Goal: Task Accomplishment & Management: Use online tool/utility

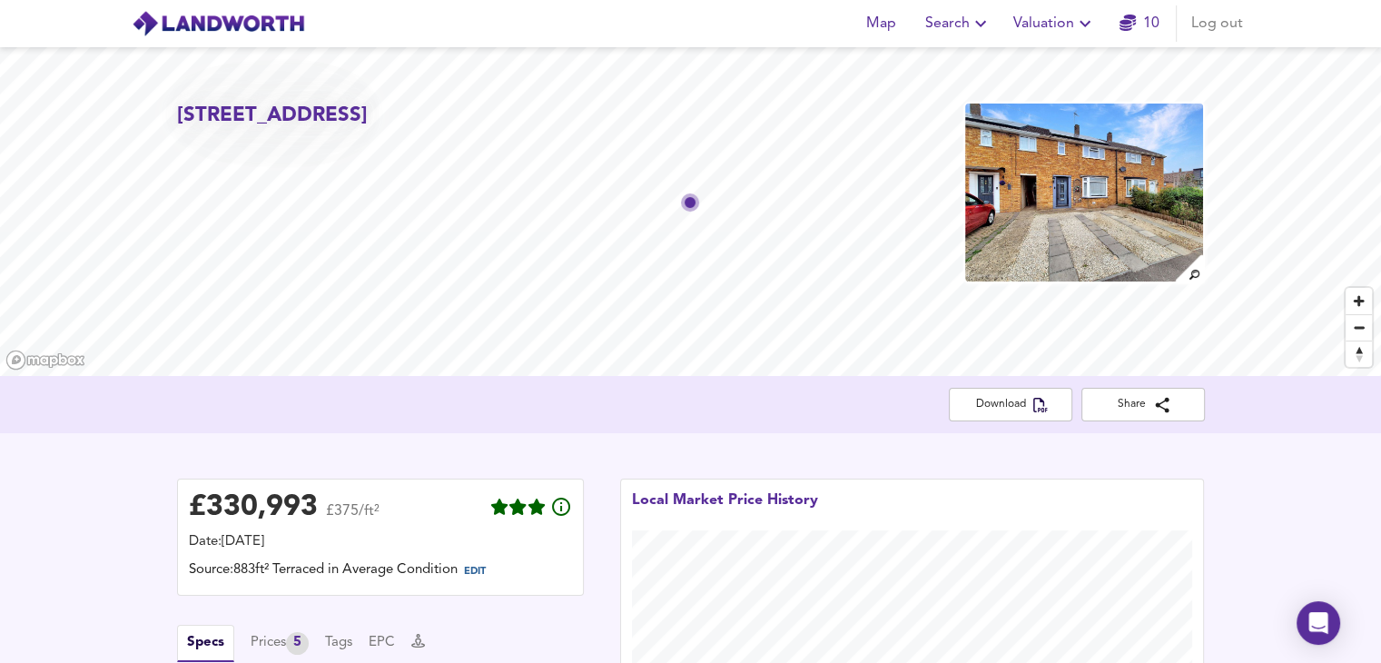
click at [1064, 30] on span "Valuation" at bounding box center [1055, 23] width 83 height 25
click at [1012, 64] on li "New Valuation Report" at bounding box center [1054, 65] width 217 height 33
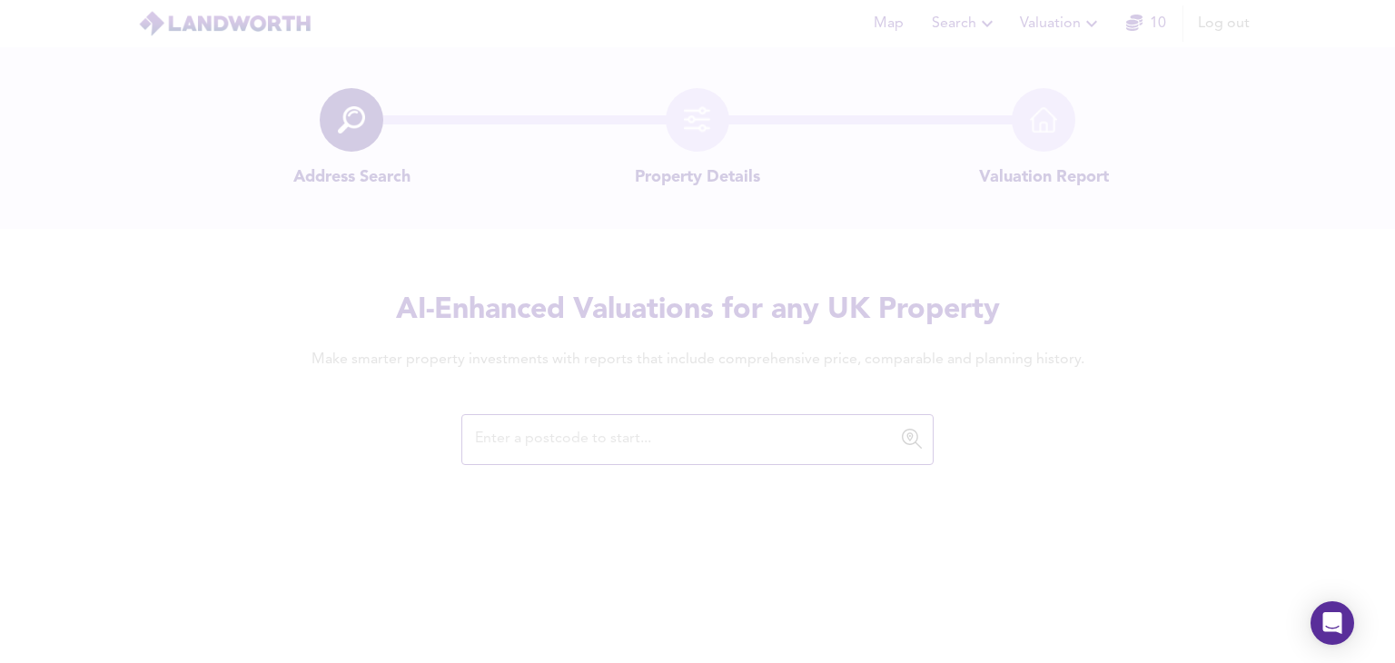
click at [636, 456] on div at bounding box center [697, 331] width 1395 height 663
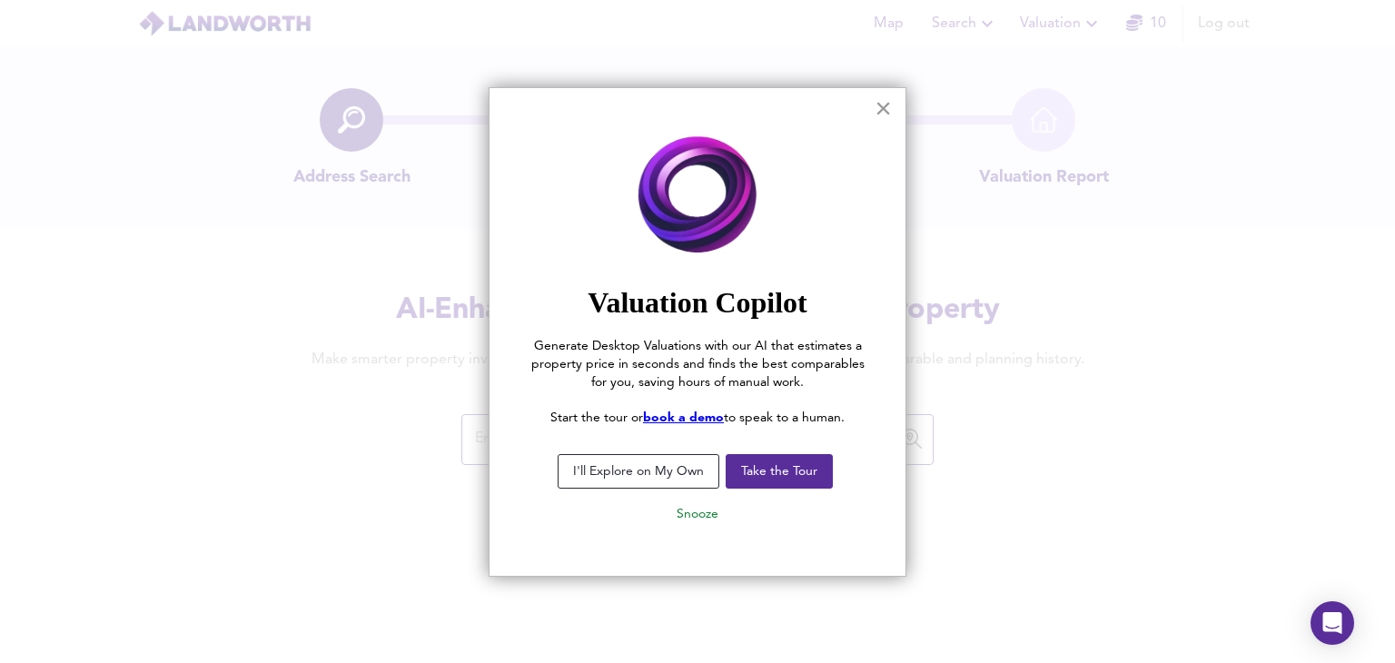
click at [889, 95] on button "×" at bounding box center [883, 108] width 17 height 29
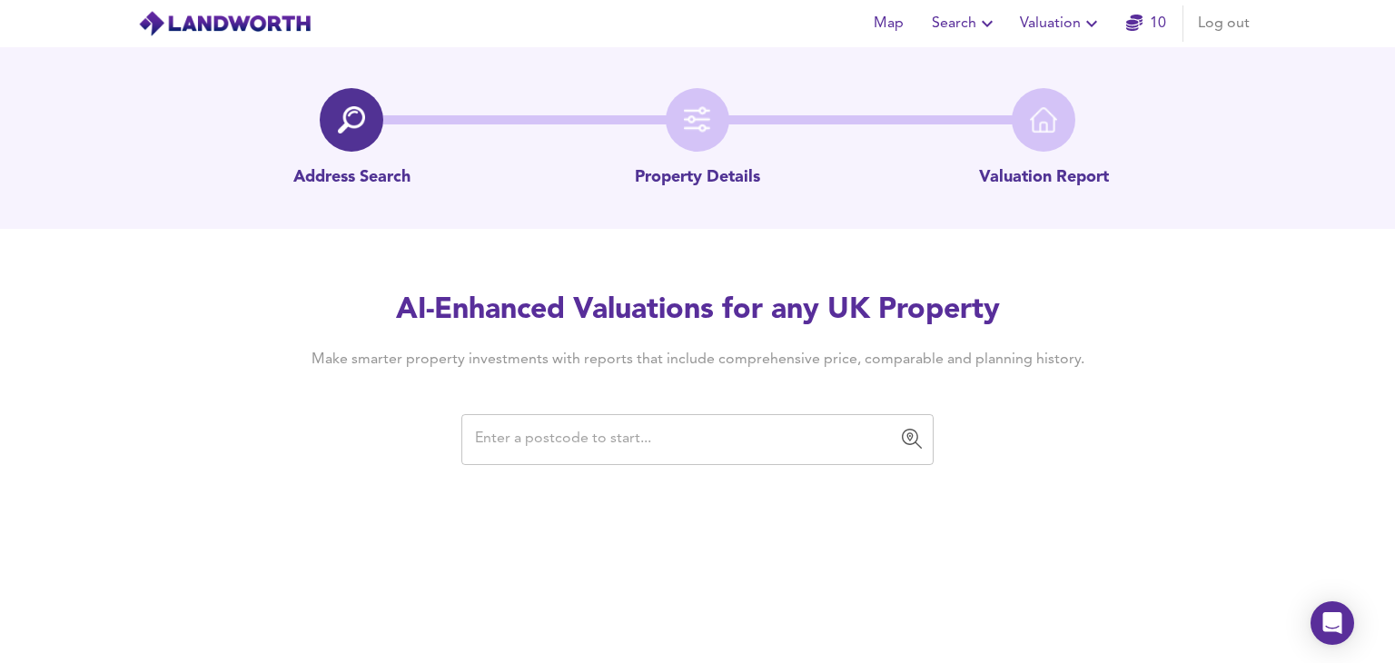
click at [708, 422] on input "text" at bounding box center [684, 439] width 429 height 35
paste input "LU3 1UU"
type input "LU3 1UU"
paste input "[STREET_ADDRESS]"
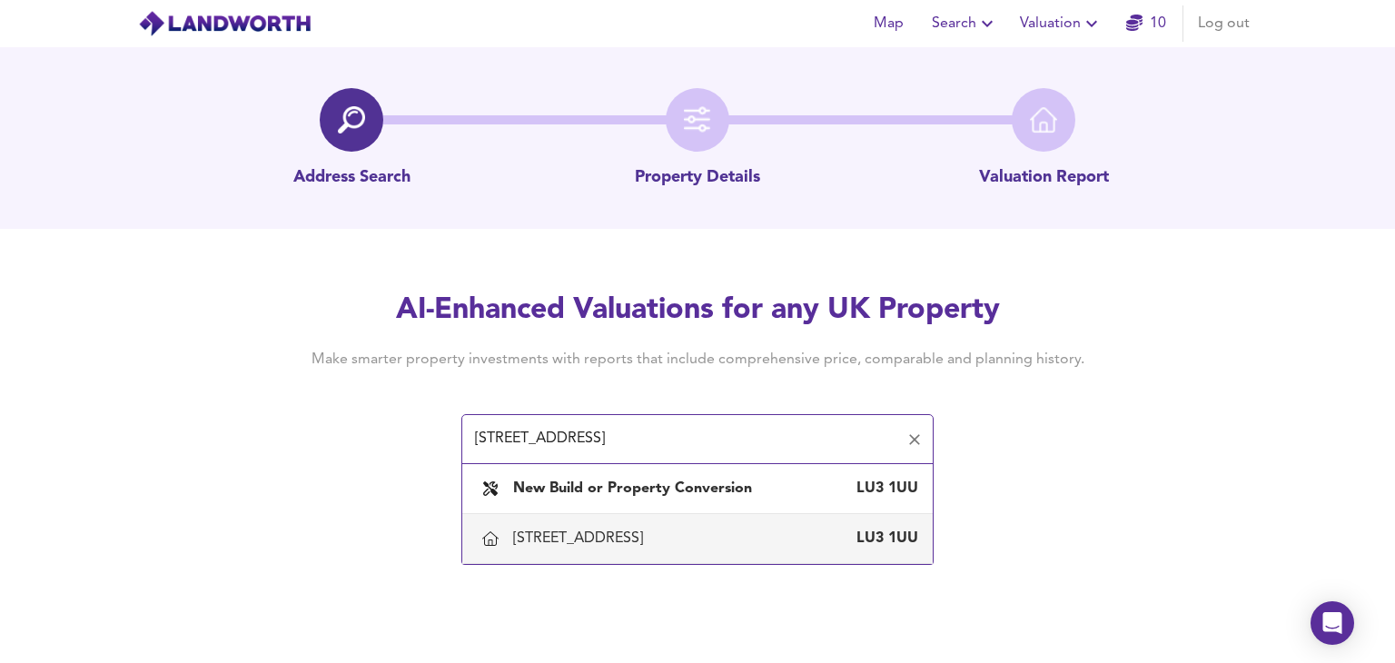
click at [711, 536] on div "[STREET_ADDRESS]" at bounding box center [715, 539] width 405 height 20
type input "[STREET_ADDRESS]"
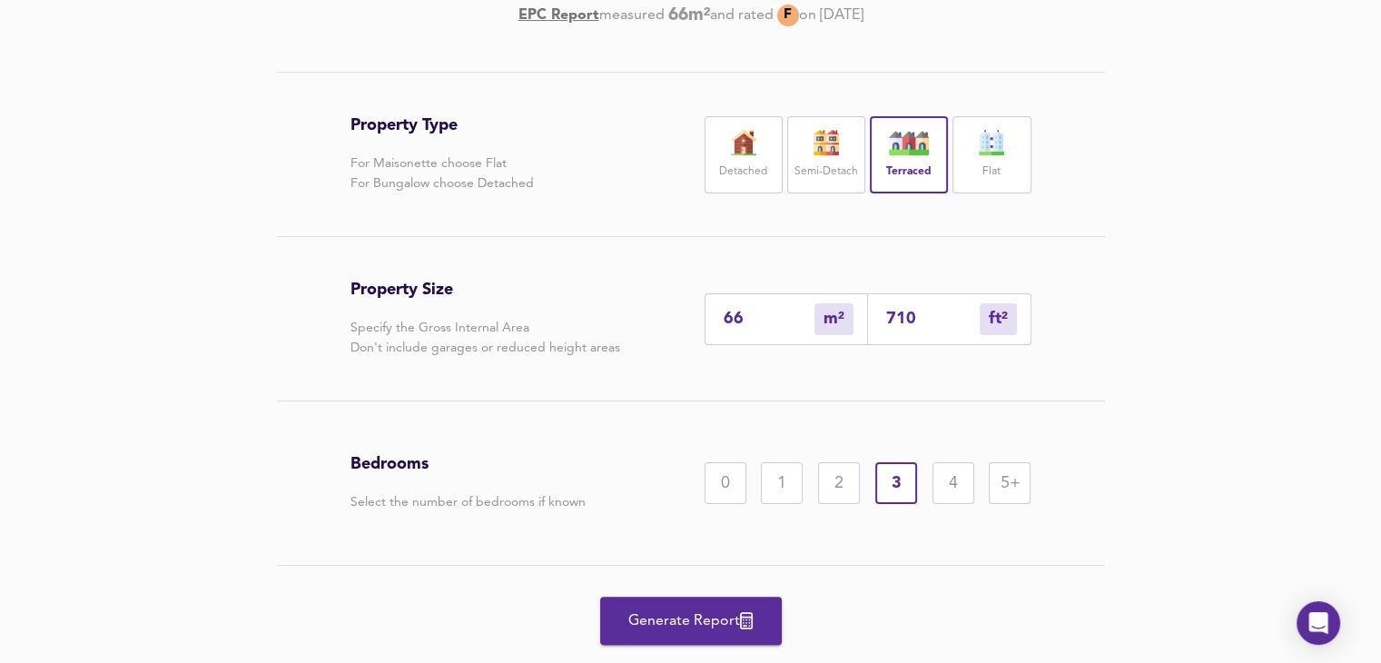
scroll to position [378, 0]
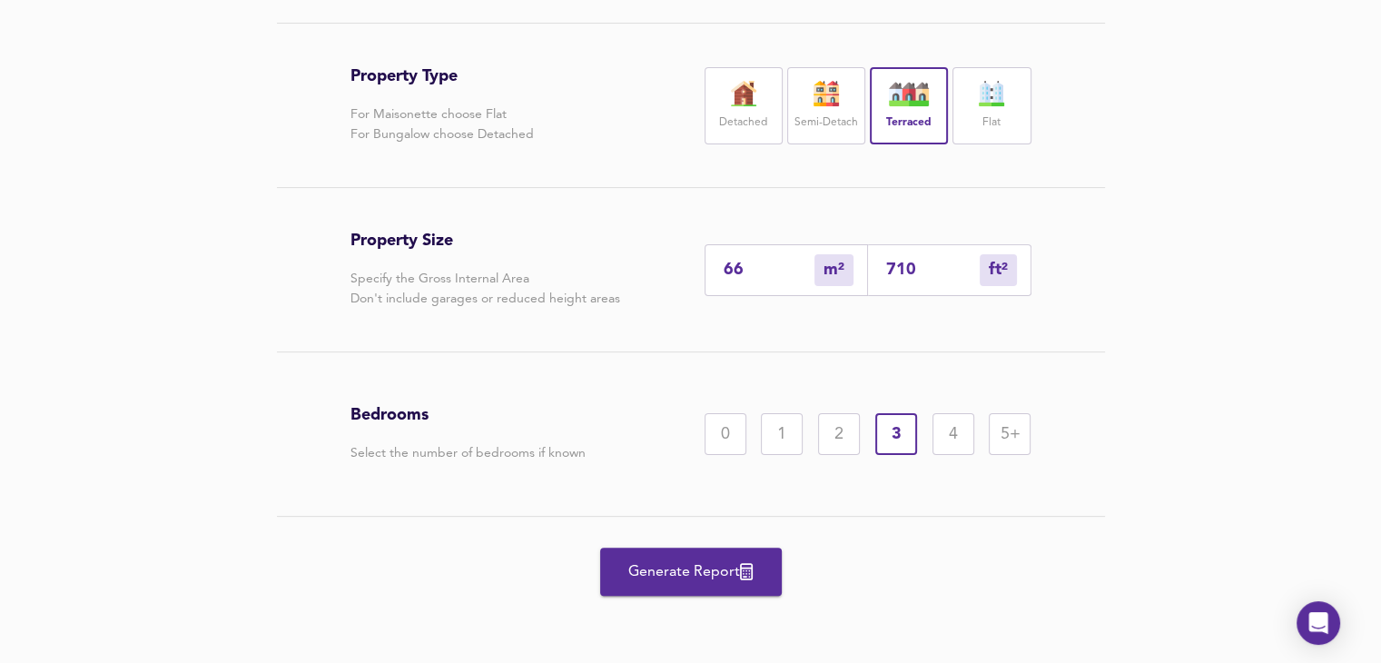
click at [690, 577] on span "Generate Report" at bounding box center [691, 571] width 145 height 25
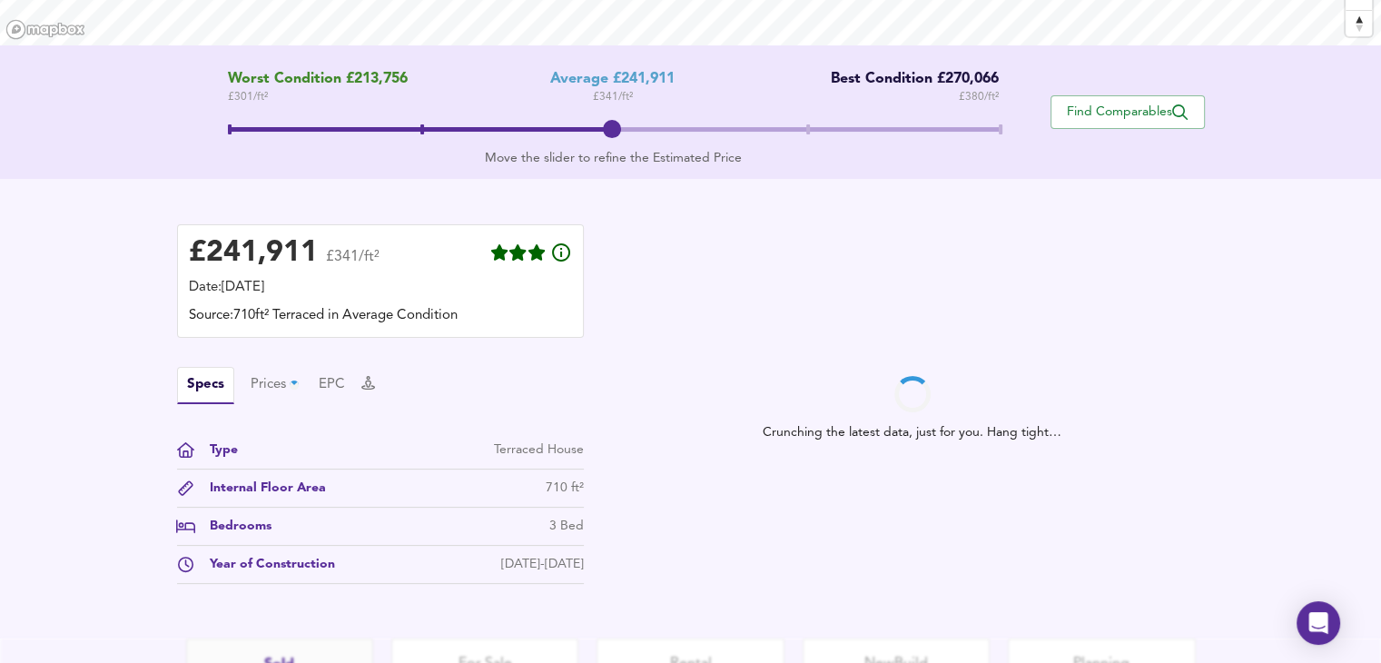
scroll to position [332, 0]
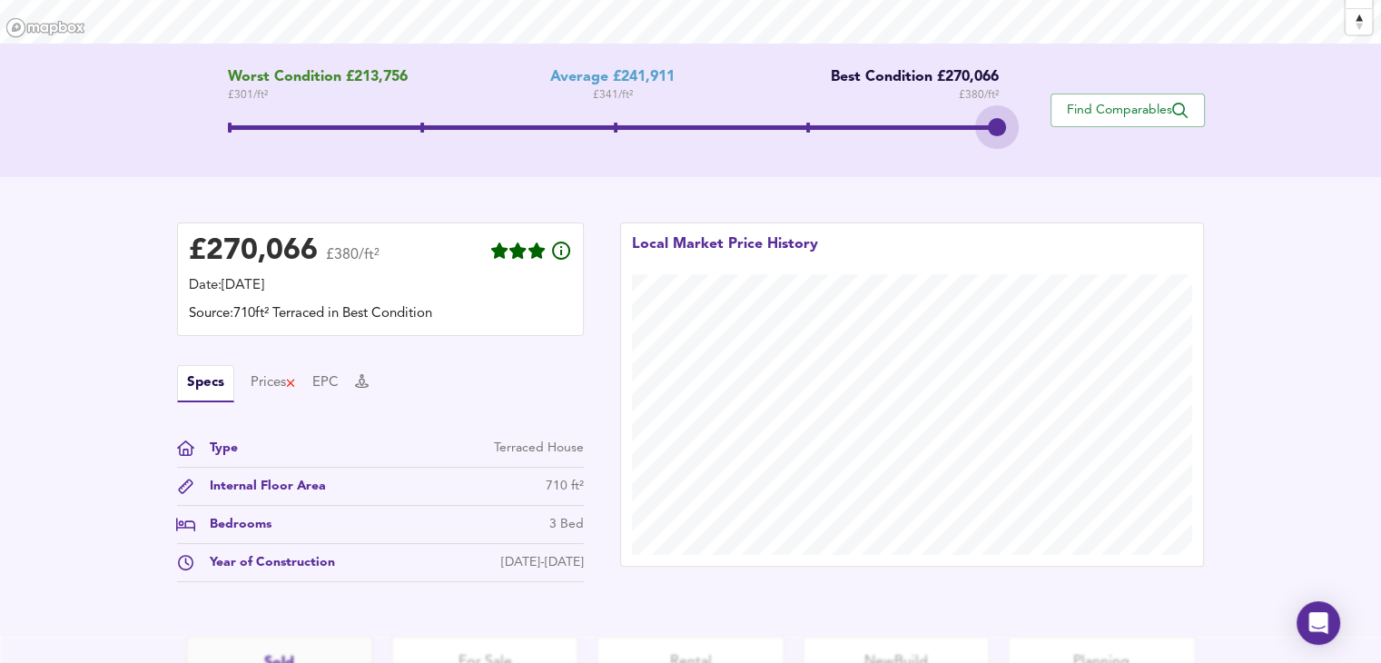
drag, startPoint x: 610, startPoint y: 132, endPoint x: 963, endPoint y: 114, distance: 352.9
click at [963, 114] on span at bounding box center [613, 130] width 771 height 33
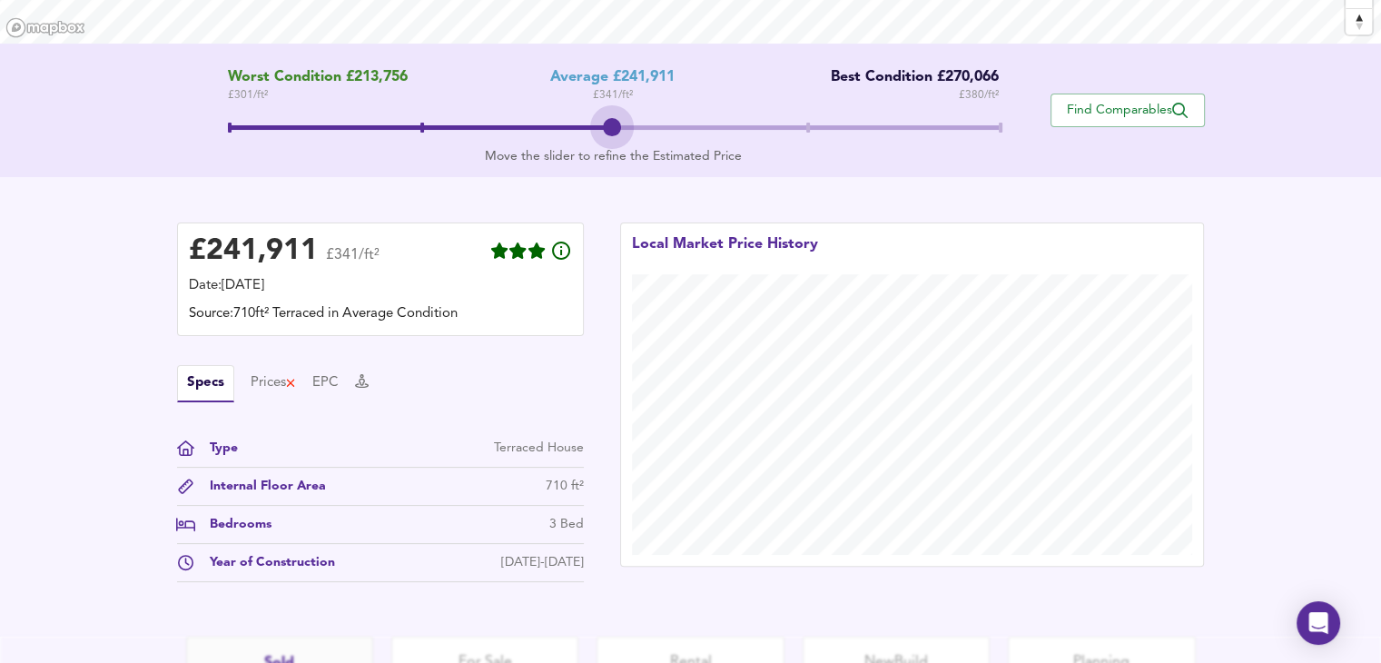
drag, startPoint x: 993, startPoint y: 124, endPoint x: 645, endPoint y: 117, distance: 347.9
click at [645, 117] on span at bounding box center [613, 130] width 771 height 33
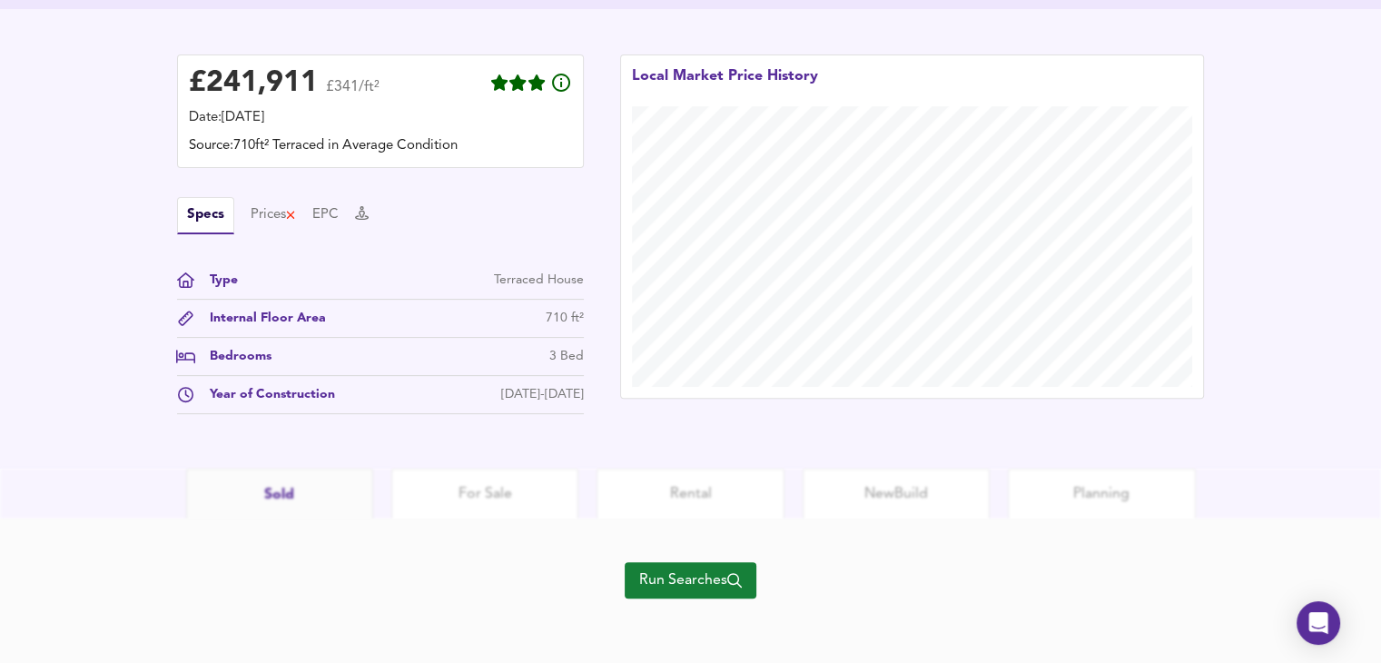
click at [700, 604] on div "Run Searches" at bounding box center [691, 591] width 132 height 145
click at [714, 585] on span "Run Searches" at bounding box center [690, 580] width 103 height 25
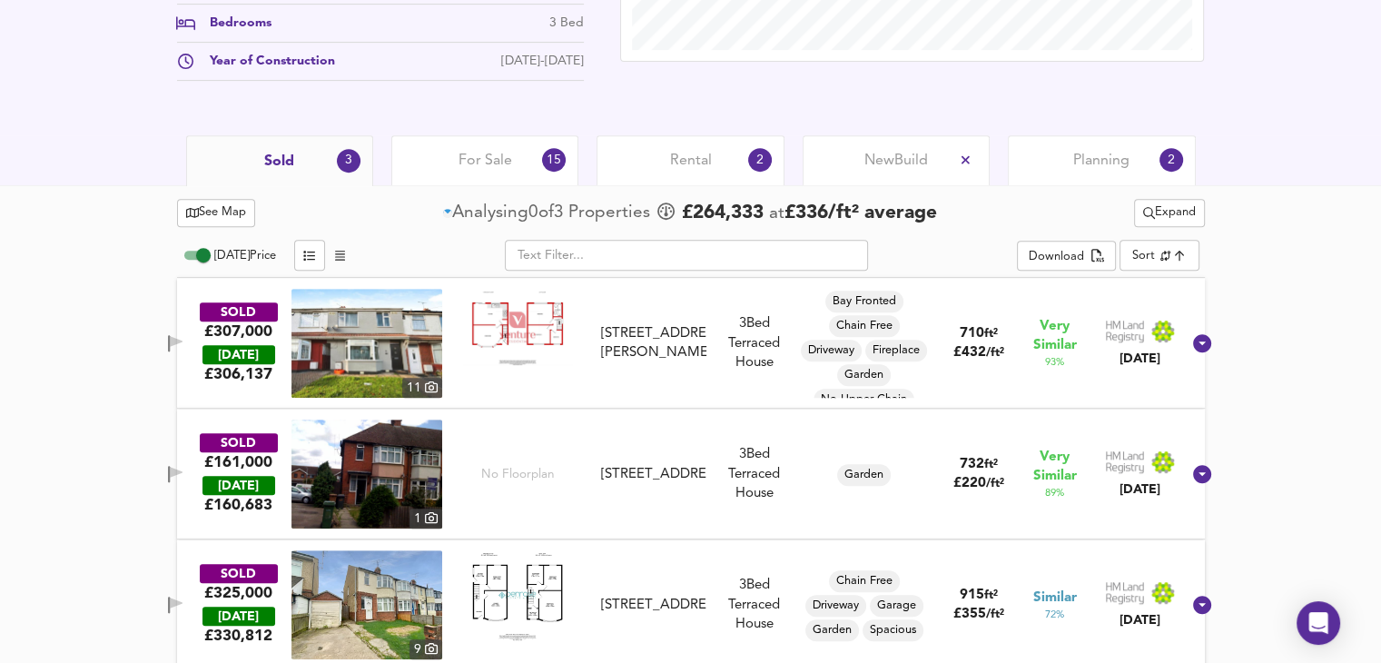
scroll to position [772, 0]
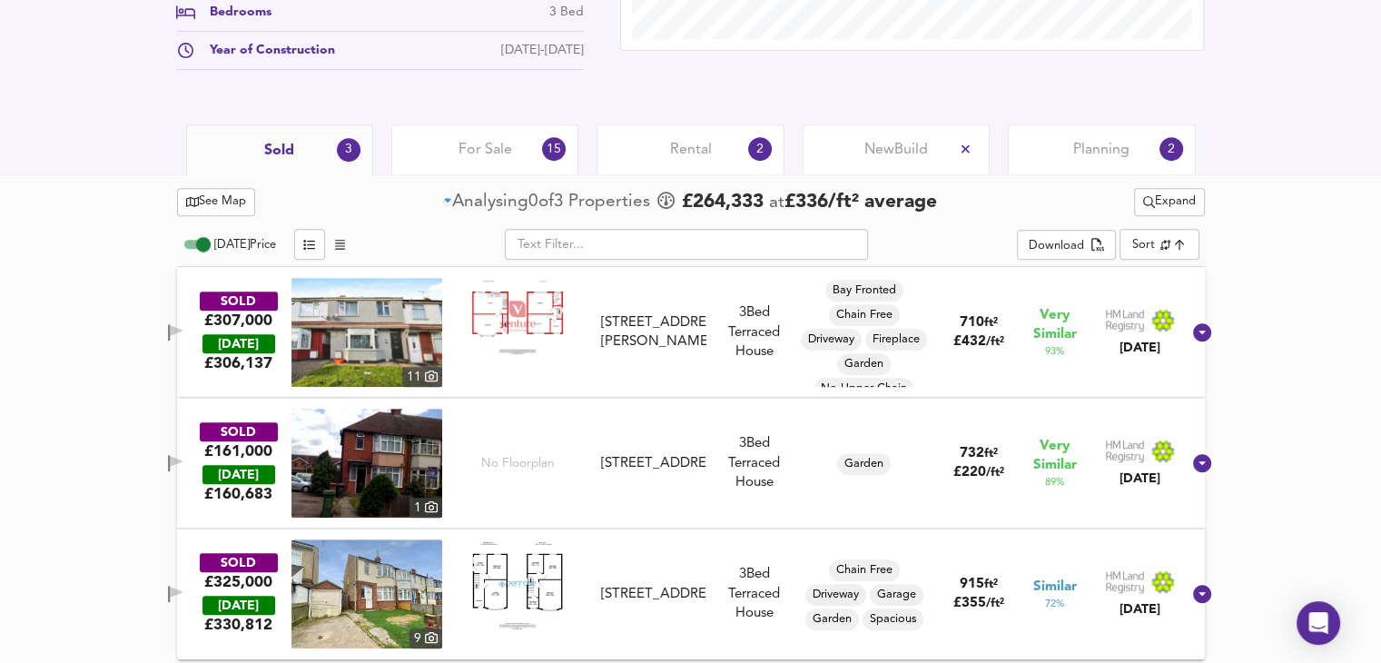
click at [197, 243] on input "[DATE] Price" at bounding box center [203, 244] width 65 height 22
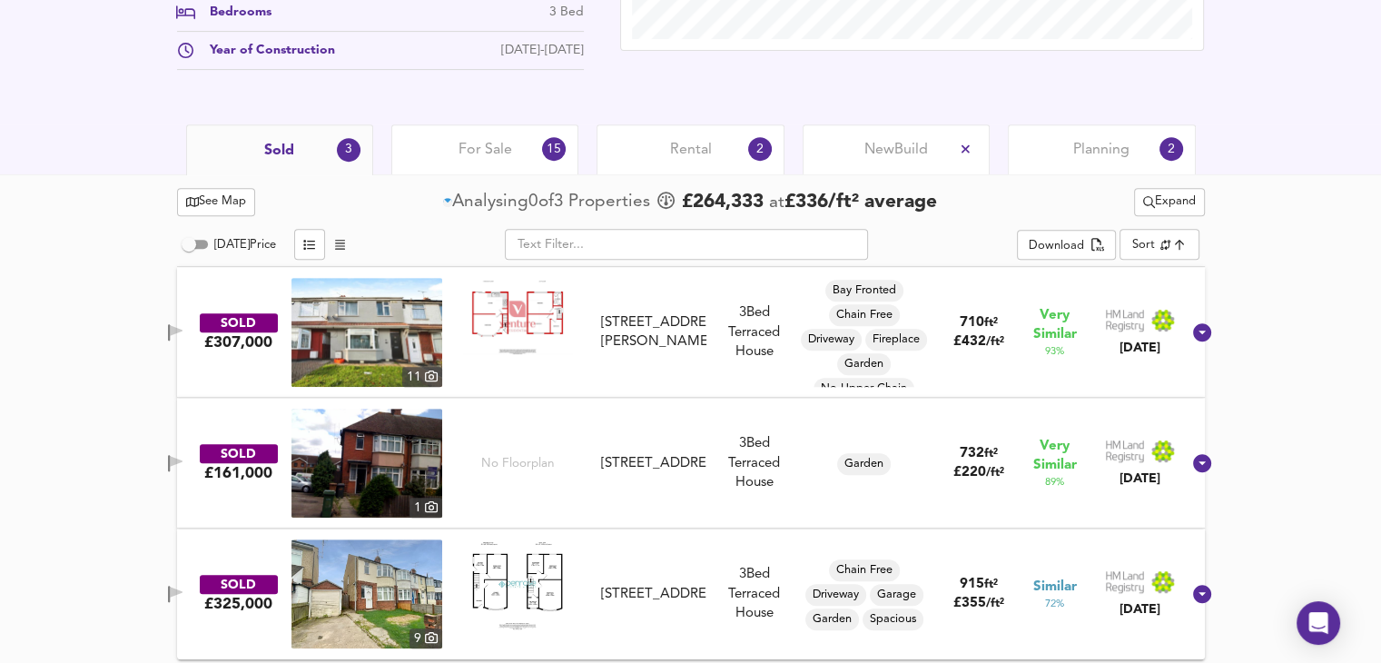
click at [197, 243] on input "[DATE] Price" at bounding box center [188, 244] width 65 height 22
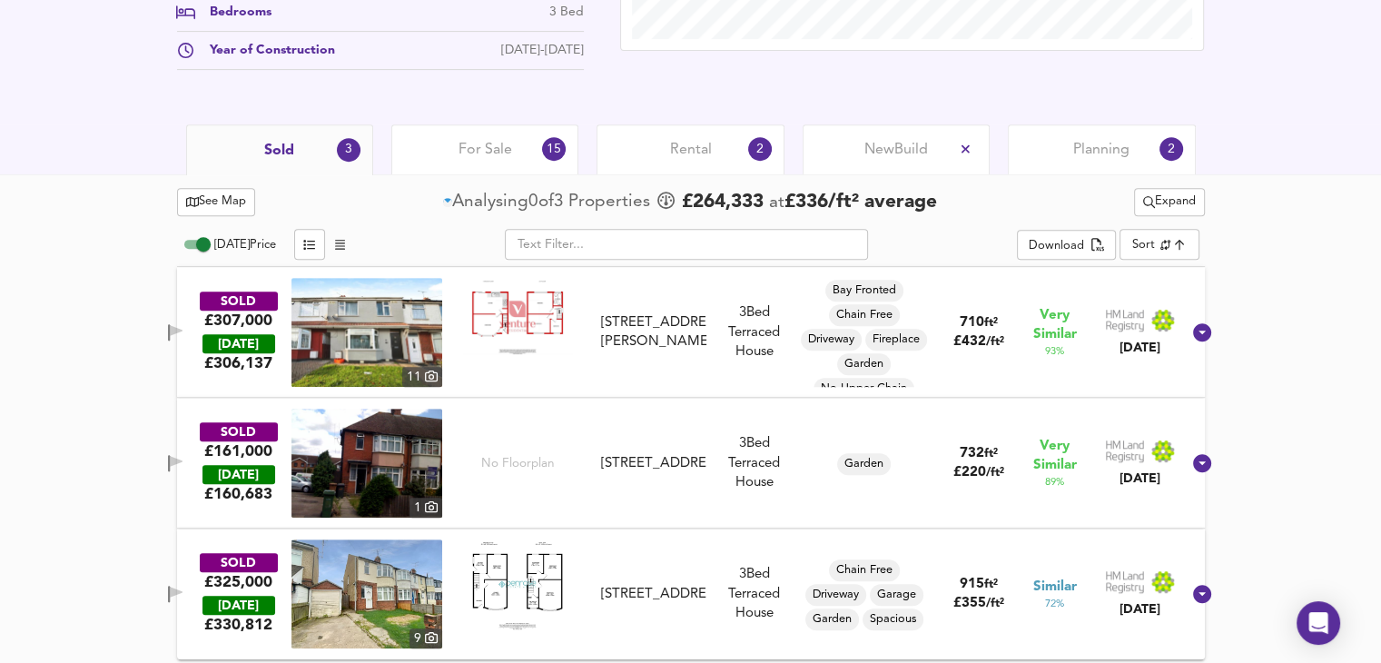
click at [197, 243] on input "[DATE] Price" at bounding box center [203, 244] width 65 height 22
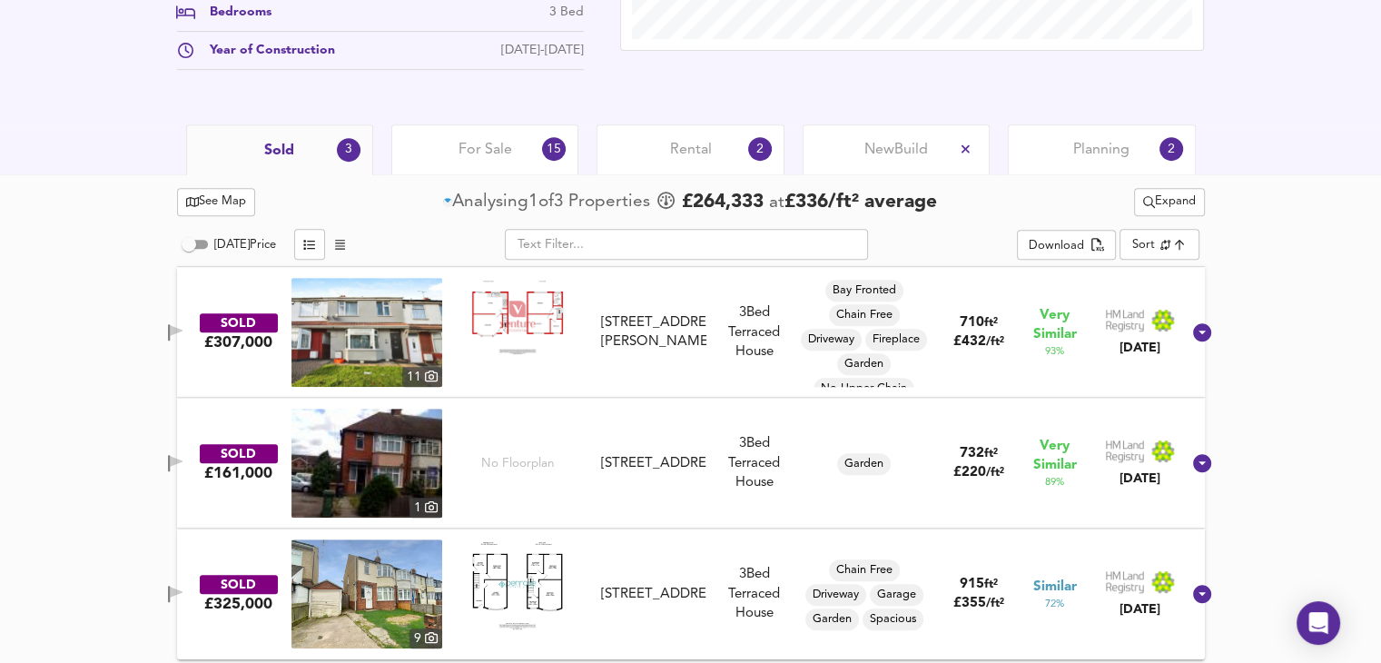
click at [197, 243] on input "[DATE] Price" at bounding box center [188, 244] width 65 height 22
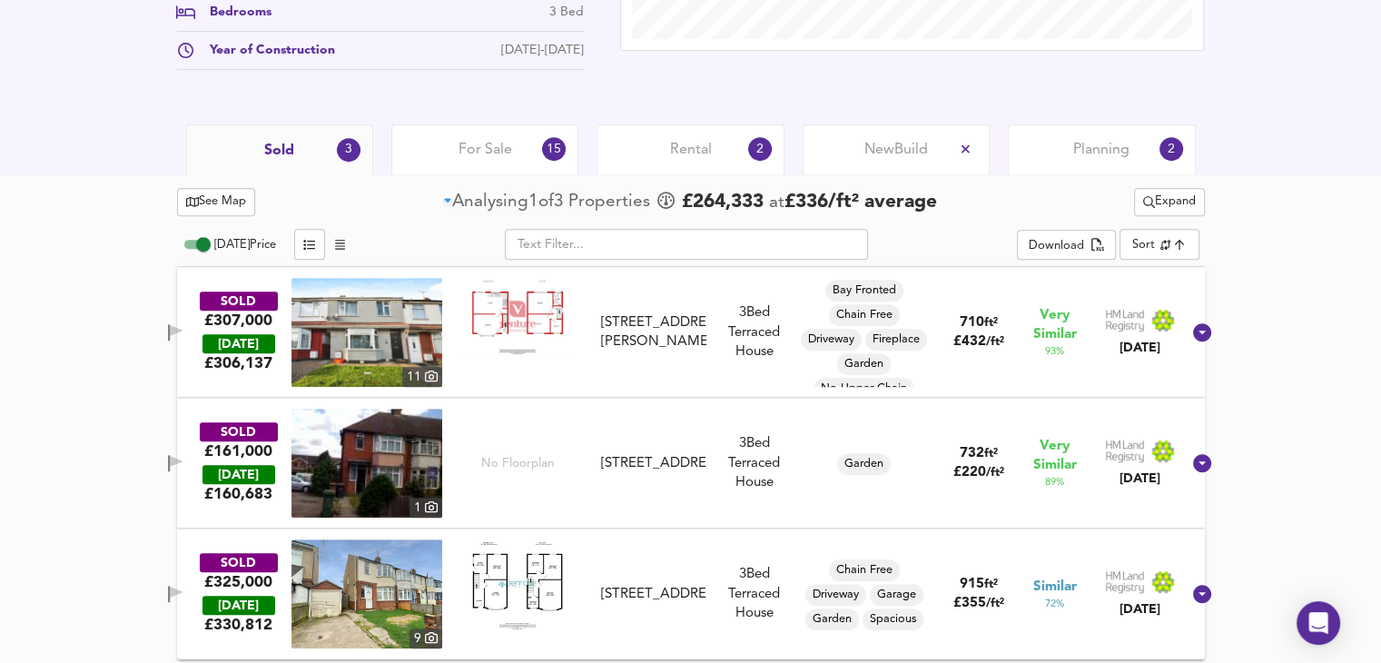
click at [197, 243] on input "[DATE] Price" at bounding box center [203, 244] width 65 height 22
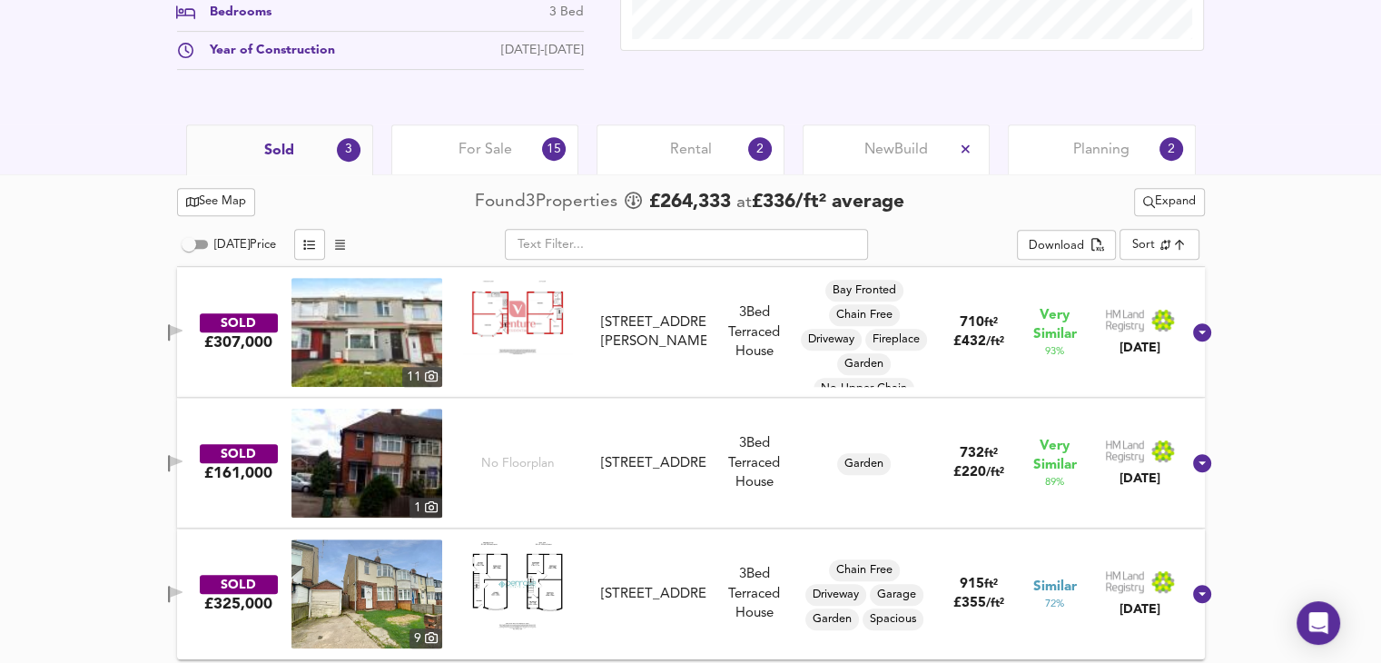
click at [197, 243] on input "[DATE] Price" at bounding box center [188, 244] width 65 height 22
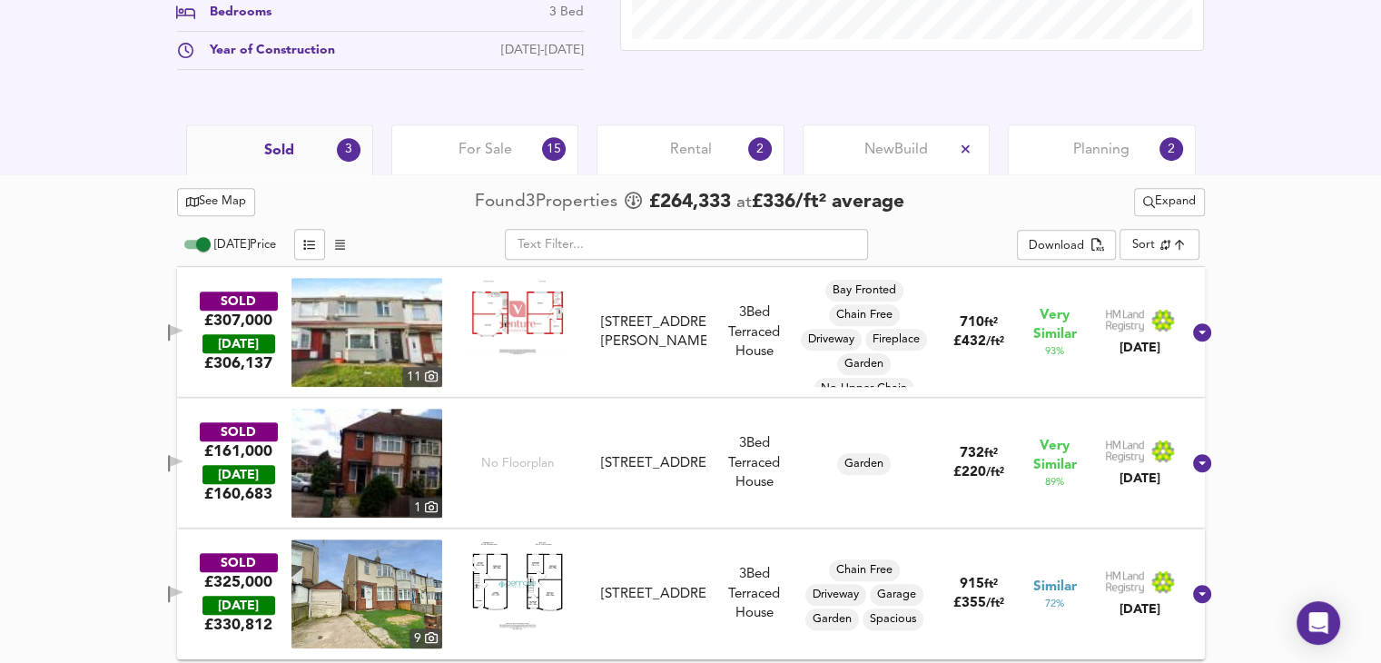
click at [361, 270] on div "SOLD £307,000 [DATE] £ 306,137 [GEOGRAPHIC_DATA][STREET_ADDRESS][PERSON_NAME][S…" at bounding box center [691, 332] width 1028 height 131
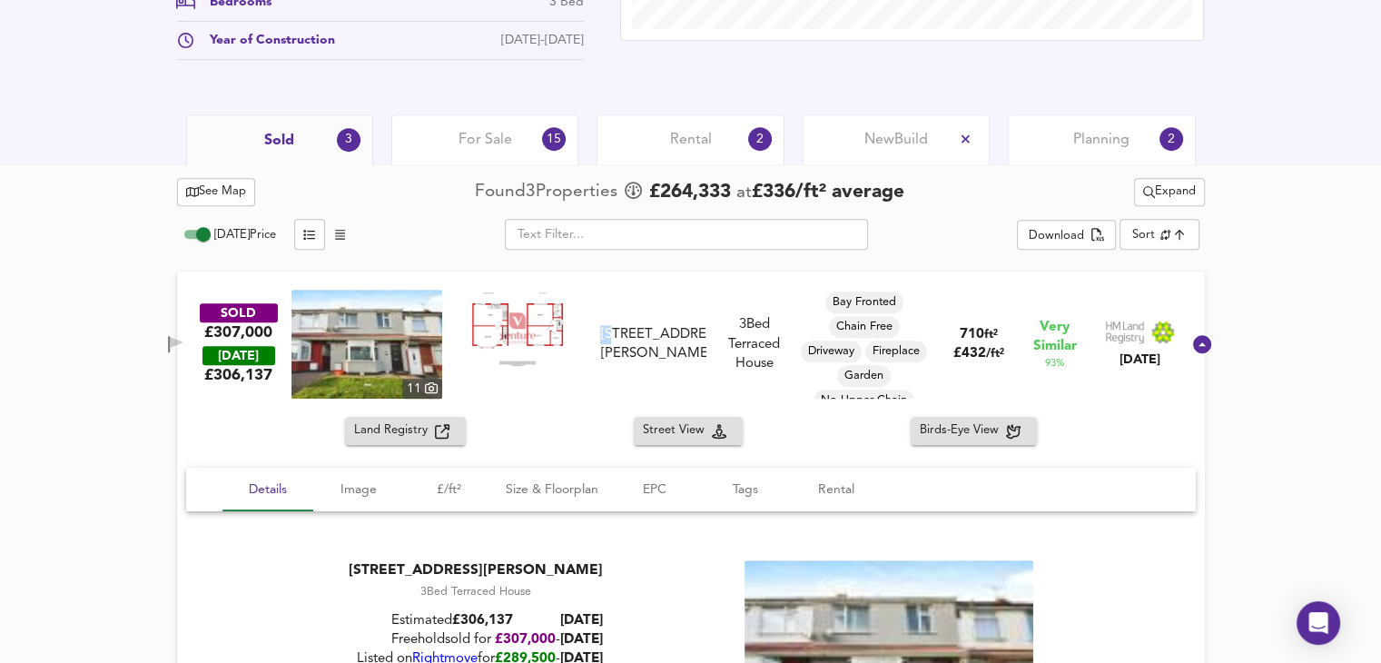
click at [361, 272] on div "SOLD £307,000 [DATE] £ 306,137 [GEOGRAPHIC_DATA][STREET_ADDRESS][PERSON_NAME][S…" at bounding box center [691, 344] width 1028 height 145
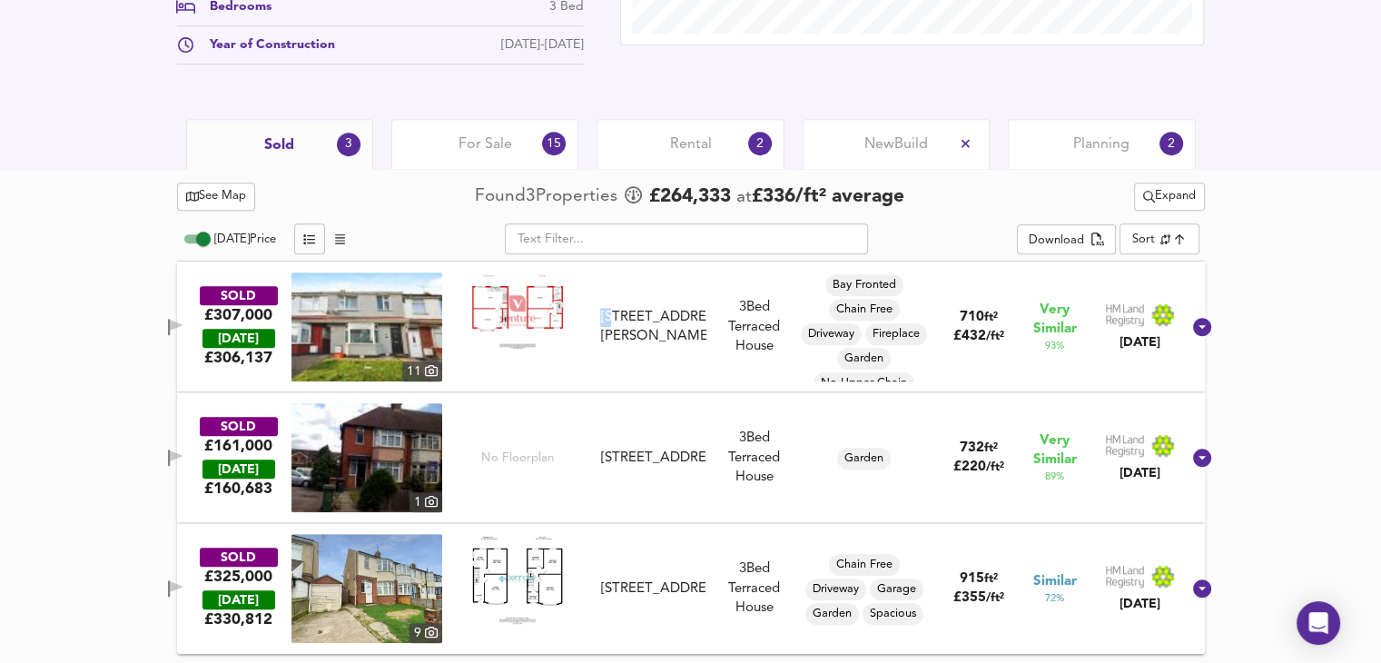
scroll to position [776, 0]
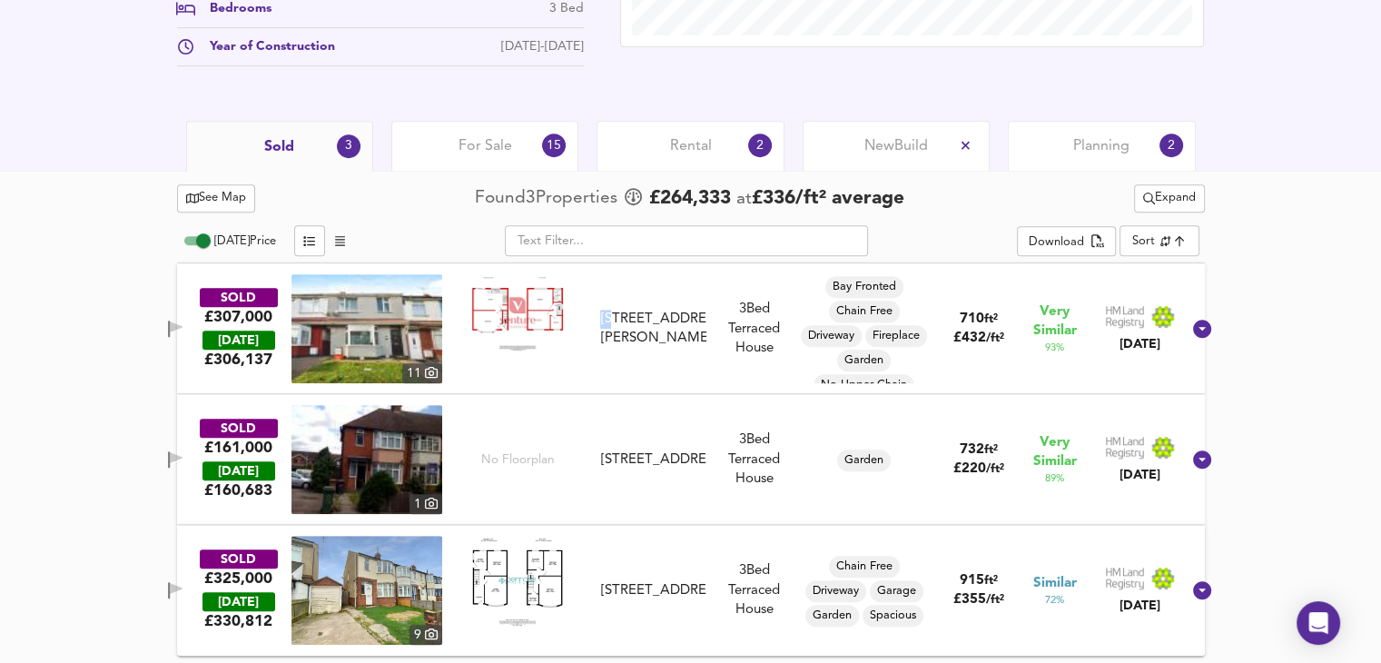
click at [203, 238] on input "[DATE] Price" at bounding box center [203, 241] width 65 height 22
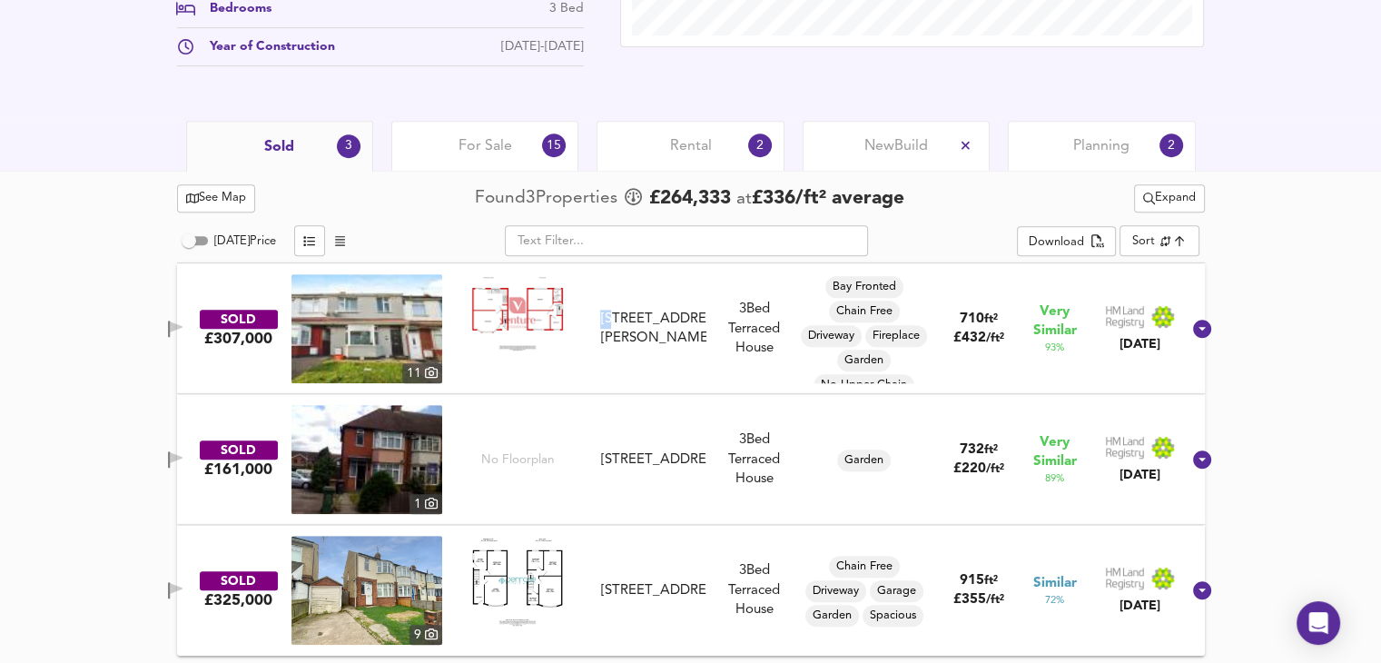
click at [196, 241] on input "[DATE] Price" at bounding box center [188, 241] width 65 height 22
checkbox input "true"
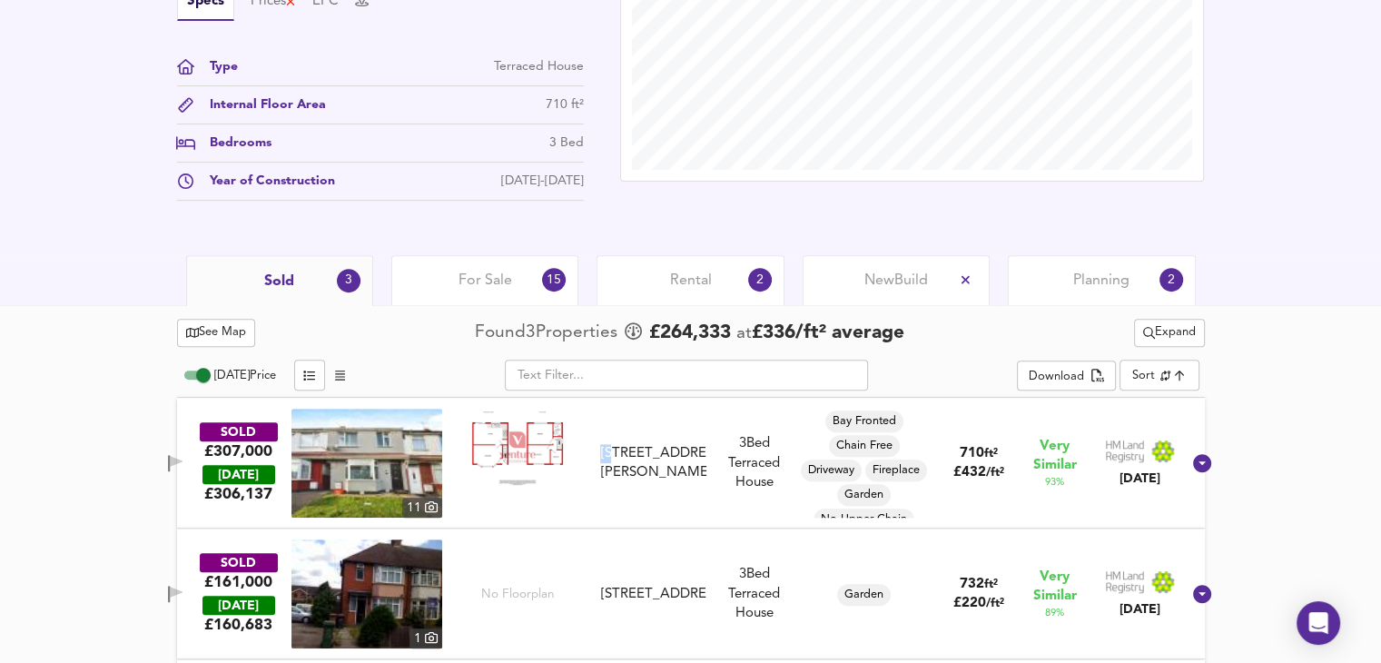
scroll to position [639, 0]
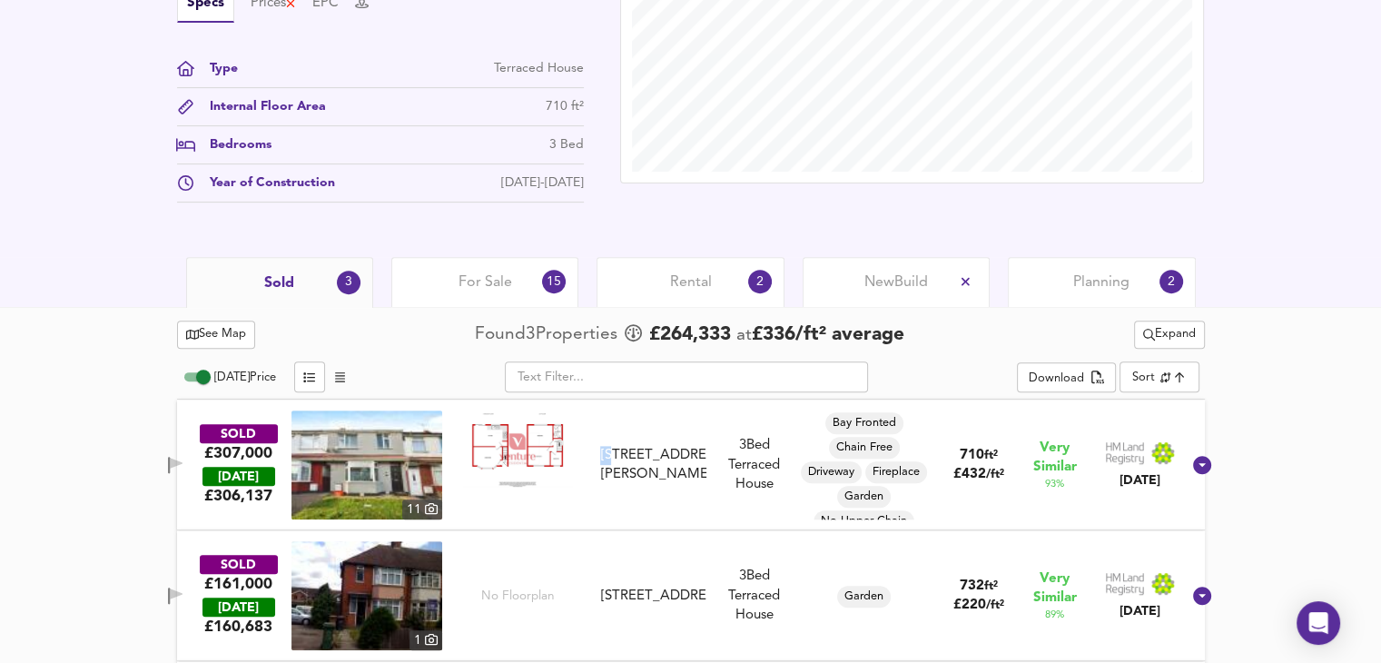
click at [731, 289] on div "Rental 2" at bounding box center [690, 282] width 187 height 50
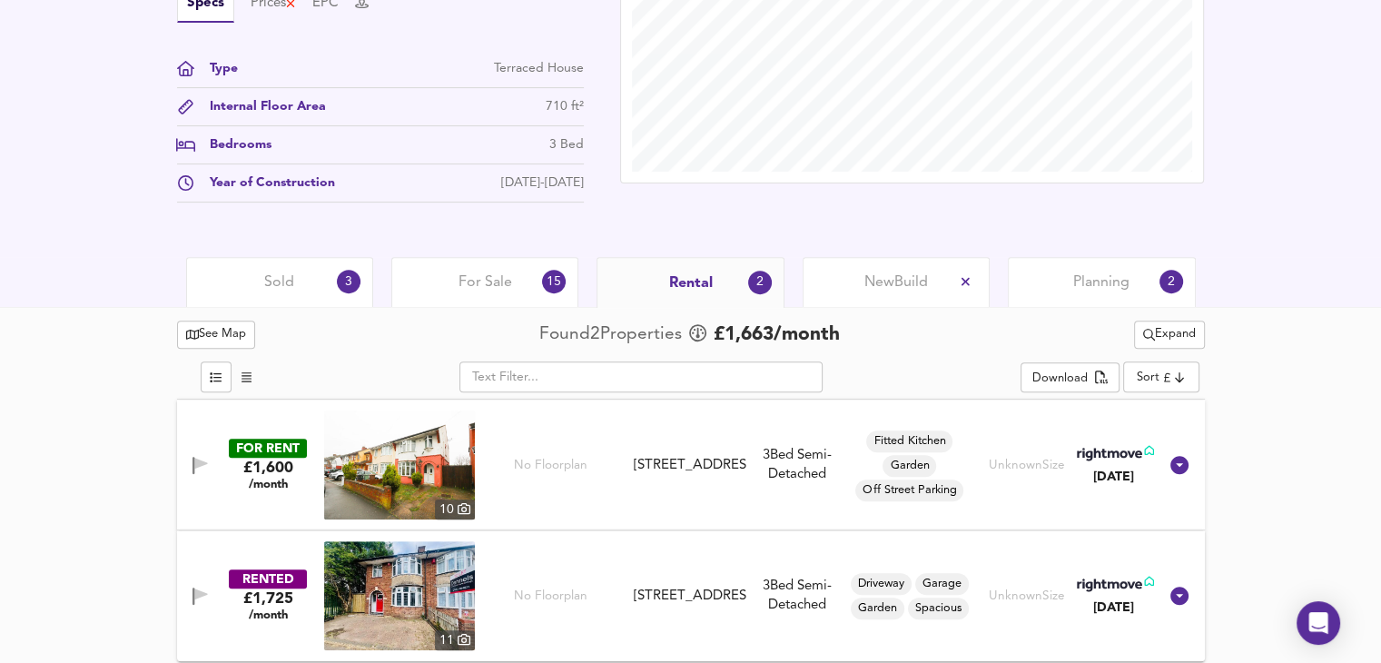
scroll to position [645, 0]
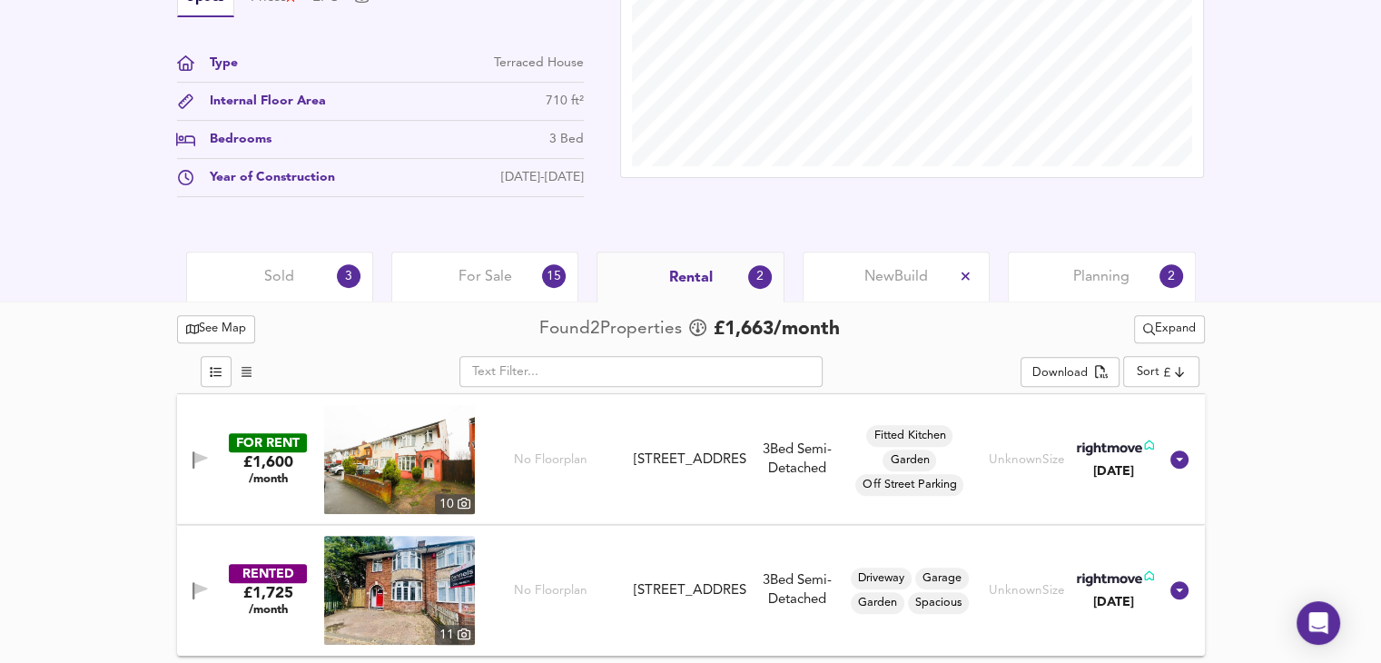
click at [316, 292] on div "Sold 3" at bounding box center [279, 277] width 187 height 50
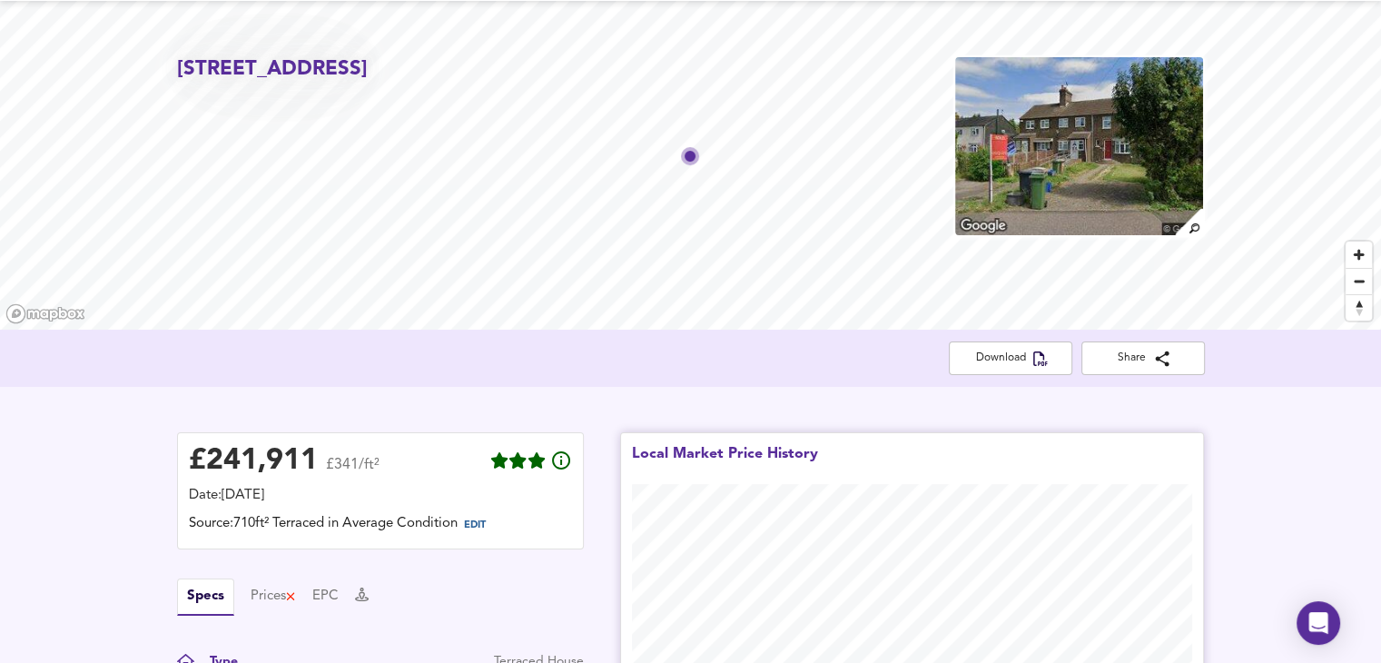
scroll to position [40, 0]
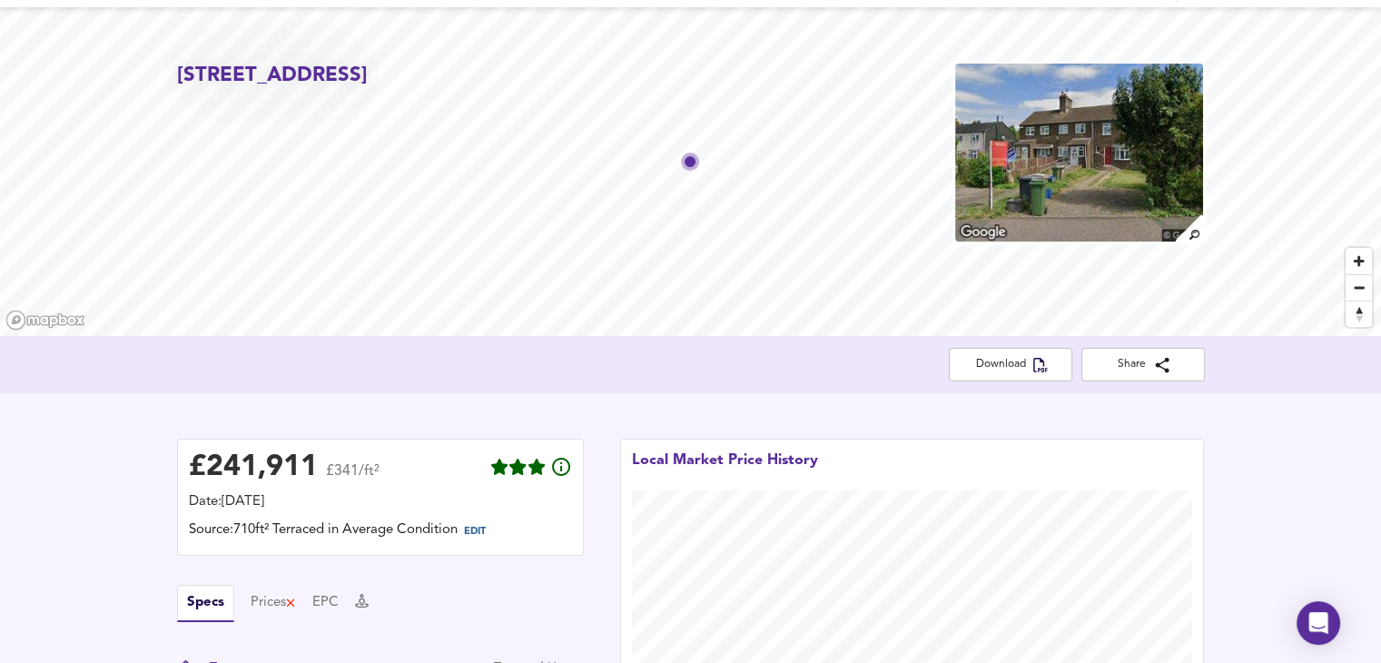
click at [1062, 144] on img at bounding box center [1079, 153] width 251 height 182
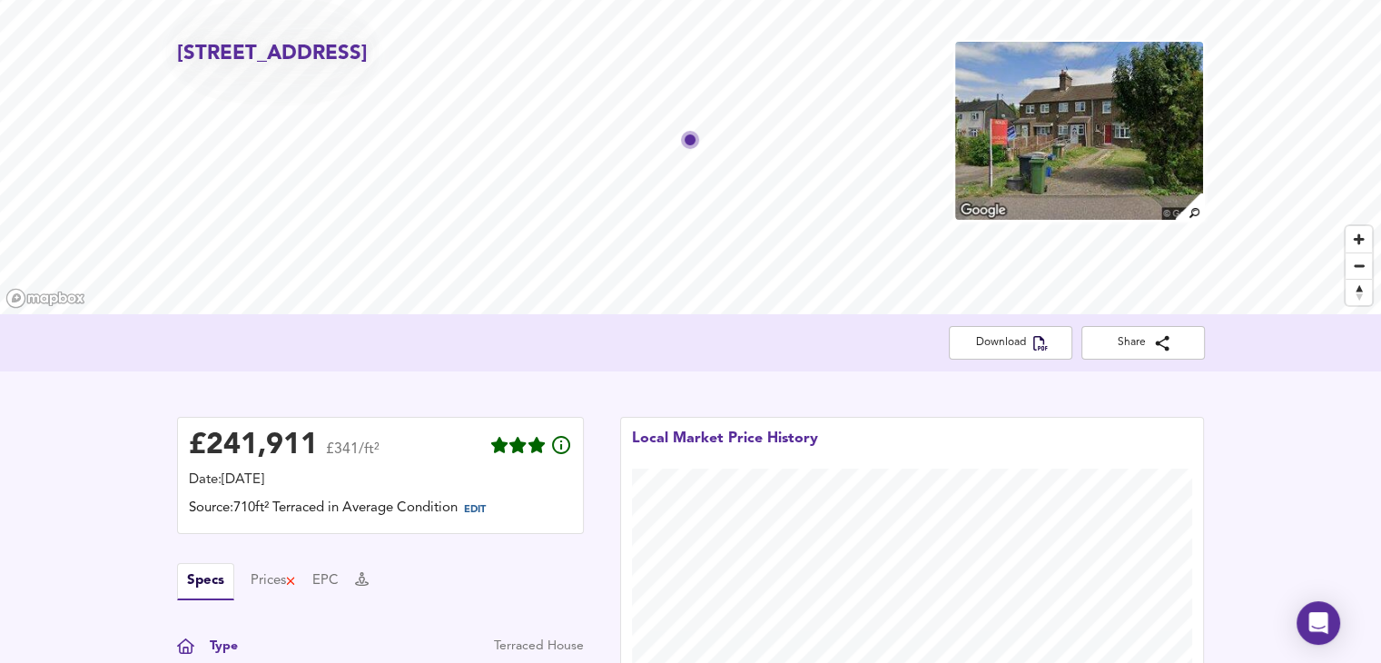
scroll to position [0, 0]
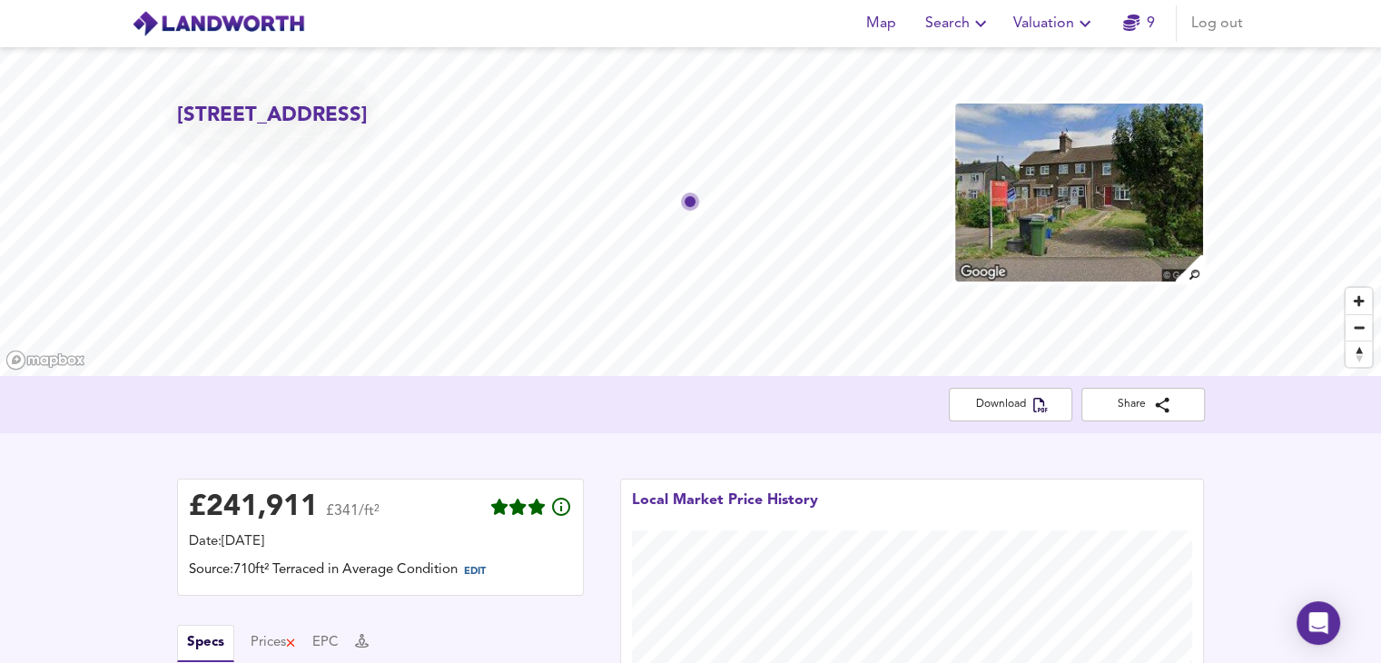
click at [1197, 277] on img at bounding box center [1189, 268] width 32 height 32
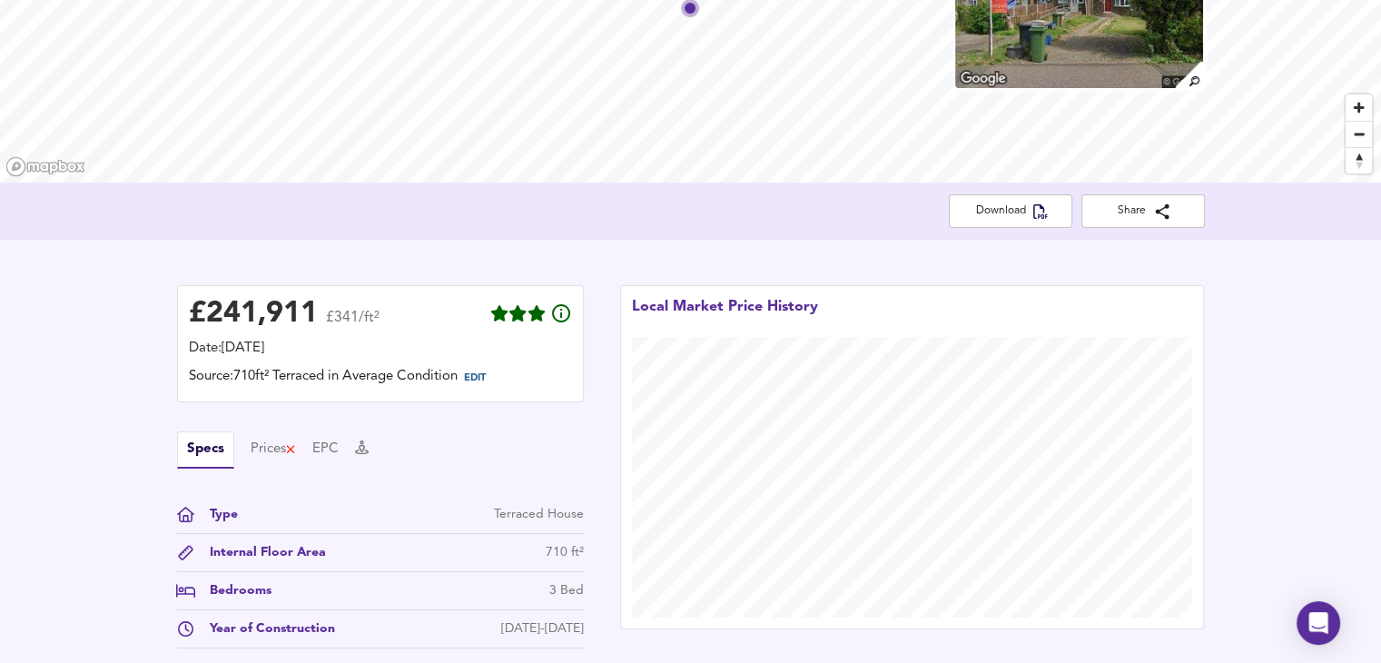
scroll to position [196, 0]
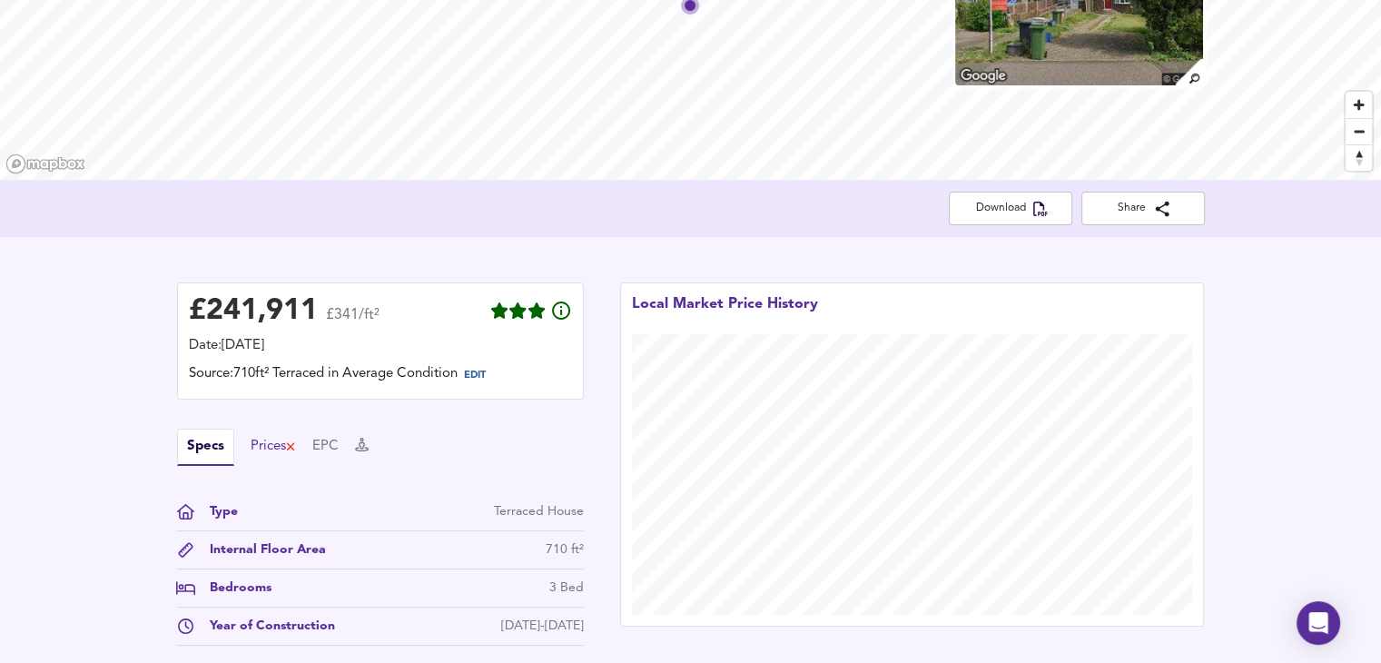
click at [267, 443] on div "Prices" at bounding box center [274, 447] width 46 height 20
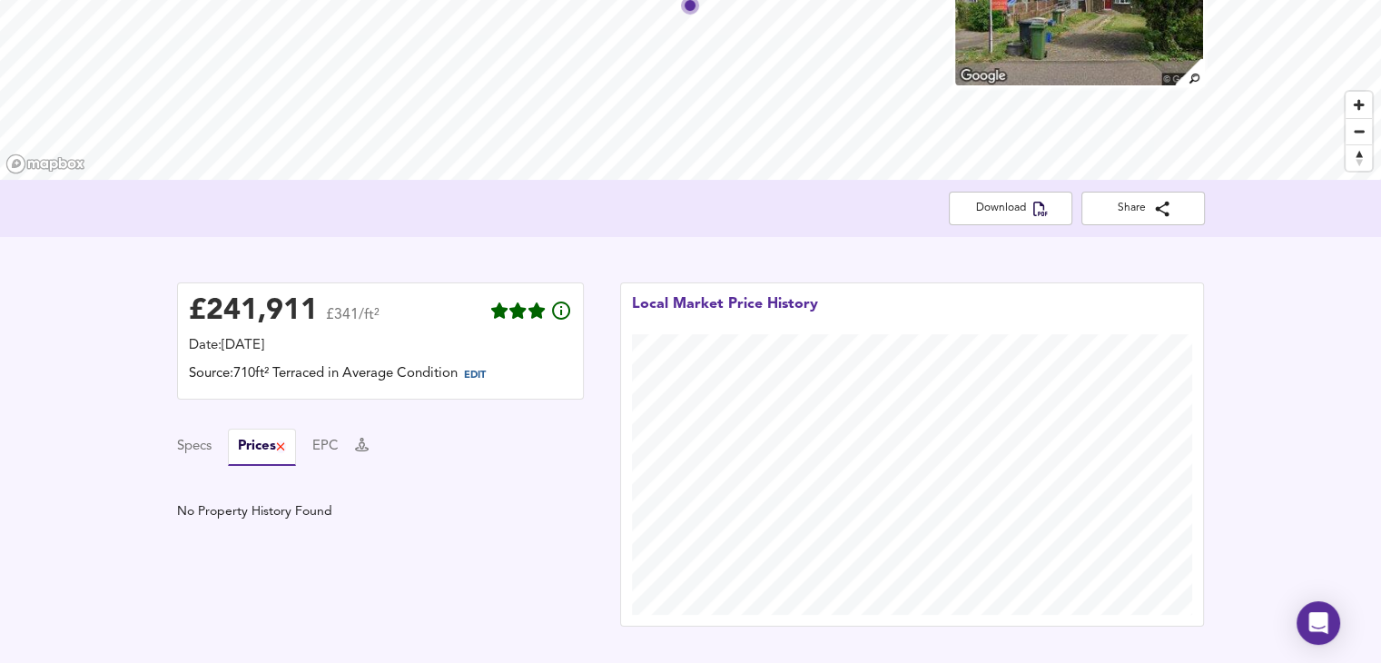
click at [348, 437] on div "Specs Prices EPC" at bounding box center [380, 447] width 407 height 37
click at [339, 447] on button "EPC" at bounding box center [325, 447] width 26 height 20
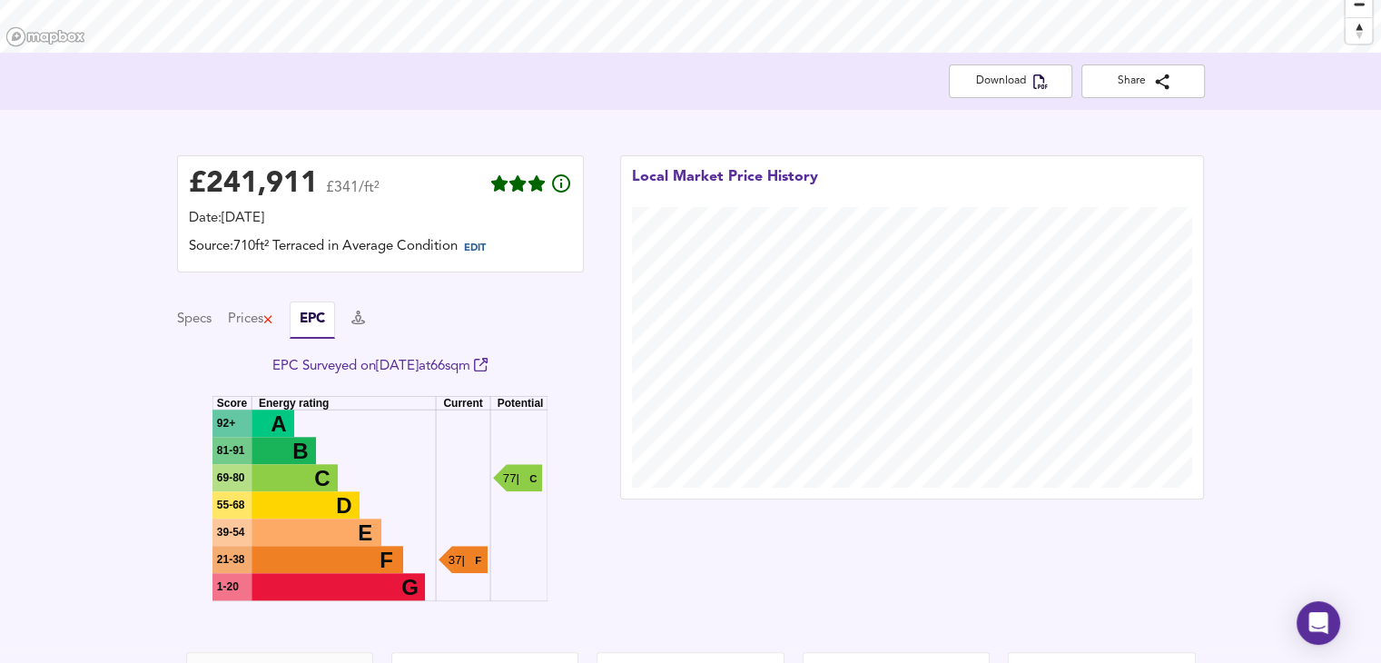
scroll to position [317, 0]
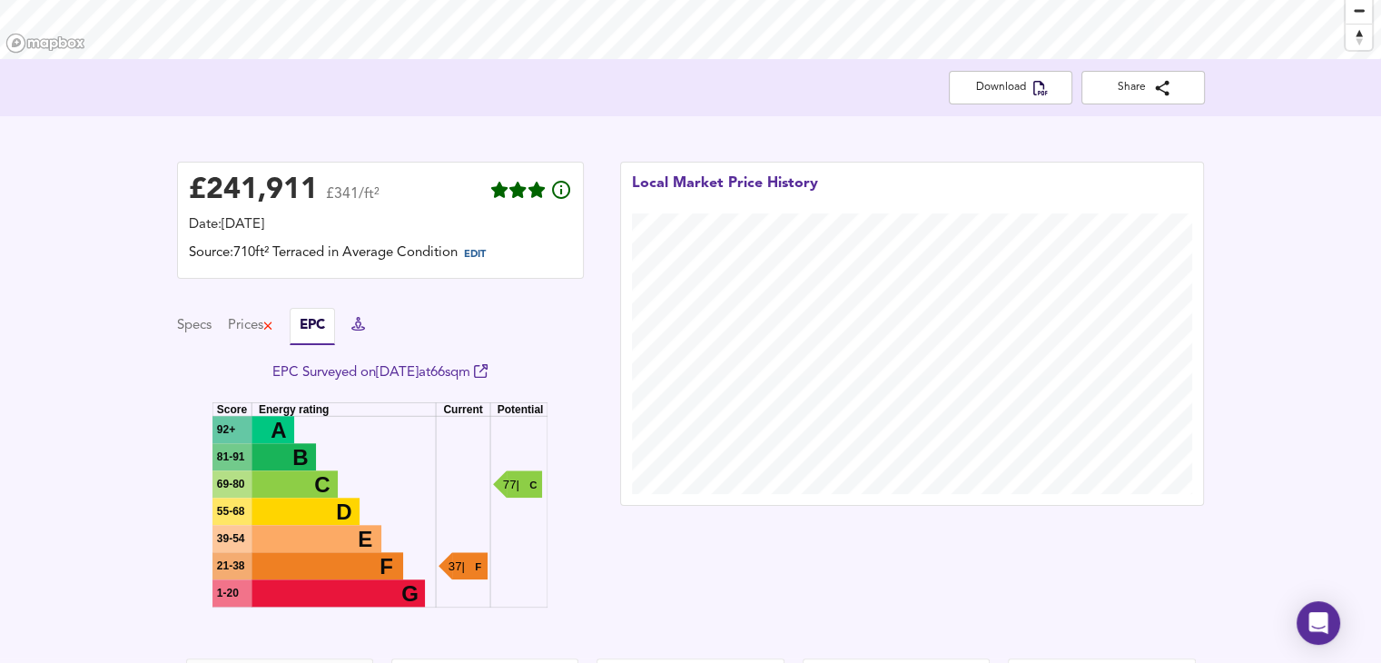
click at [362, 327] on icon at bounding box center [358, 324] width 14 height 14
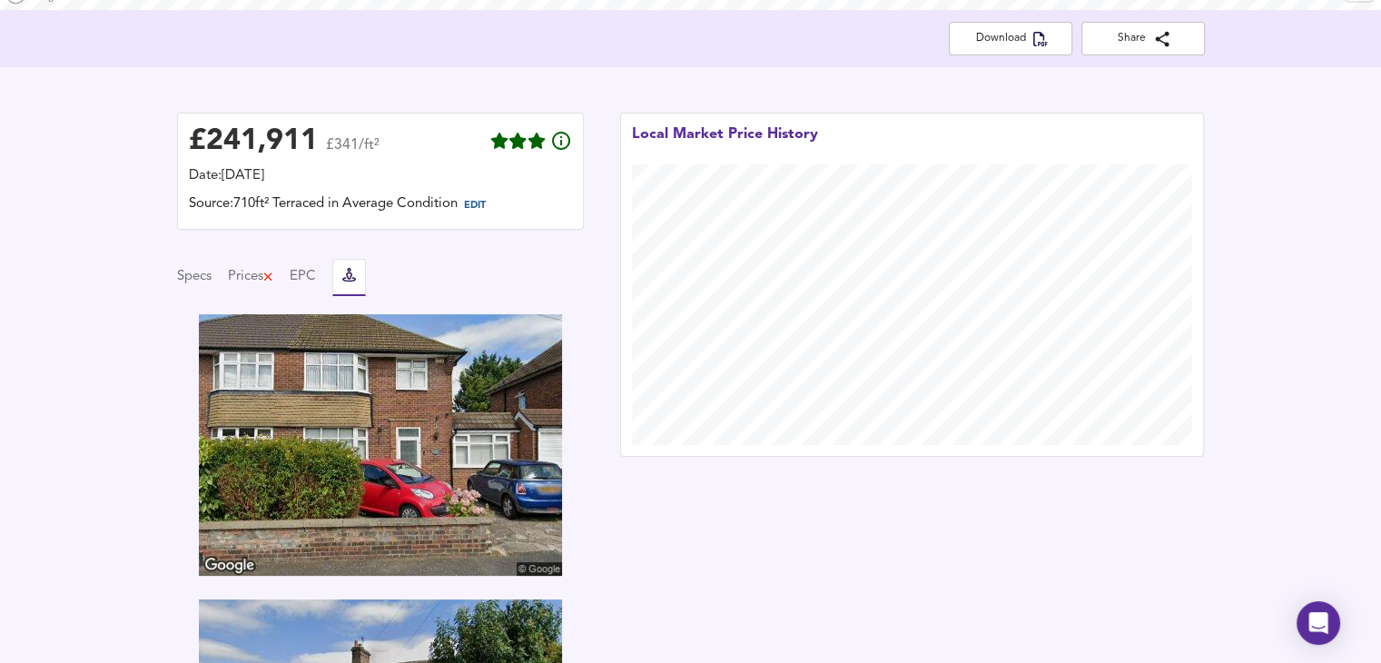
scroll to position [363, 0]
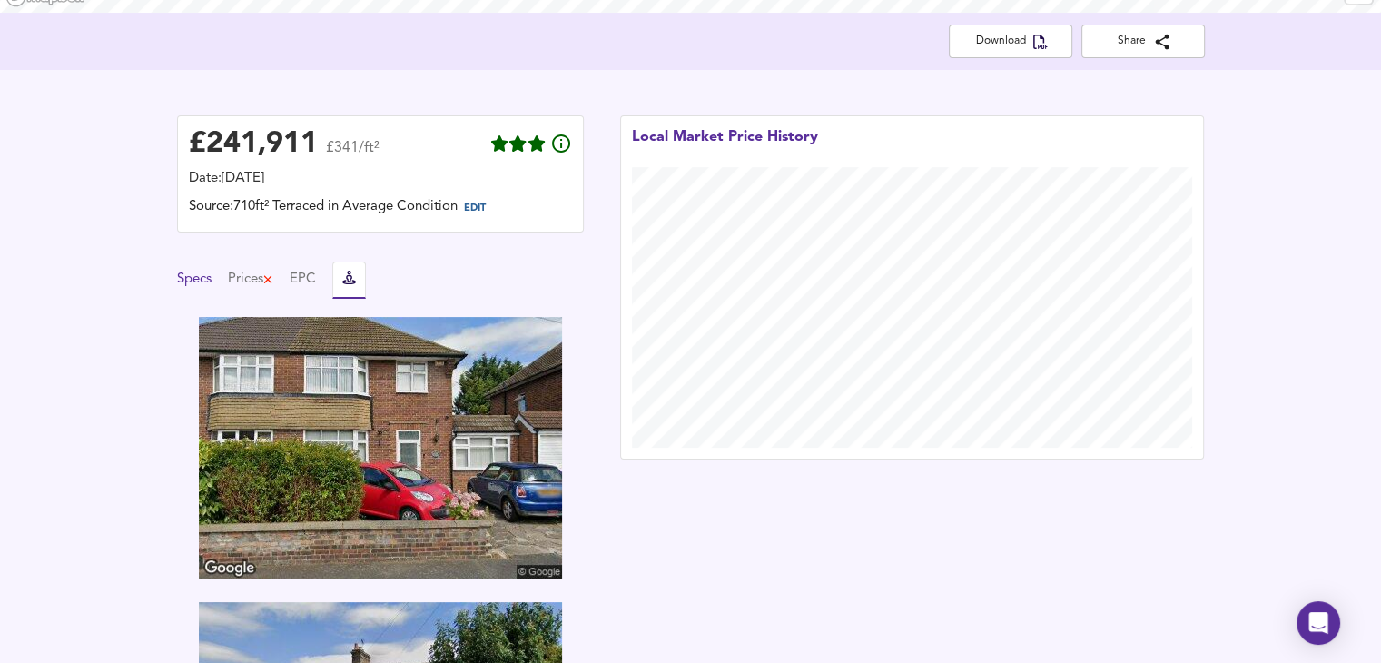
click at [177, 278] on button "Specs" at bounding box center [194, 280] width 35 height 20
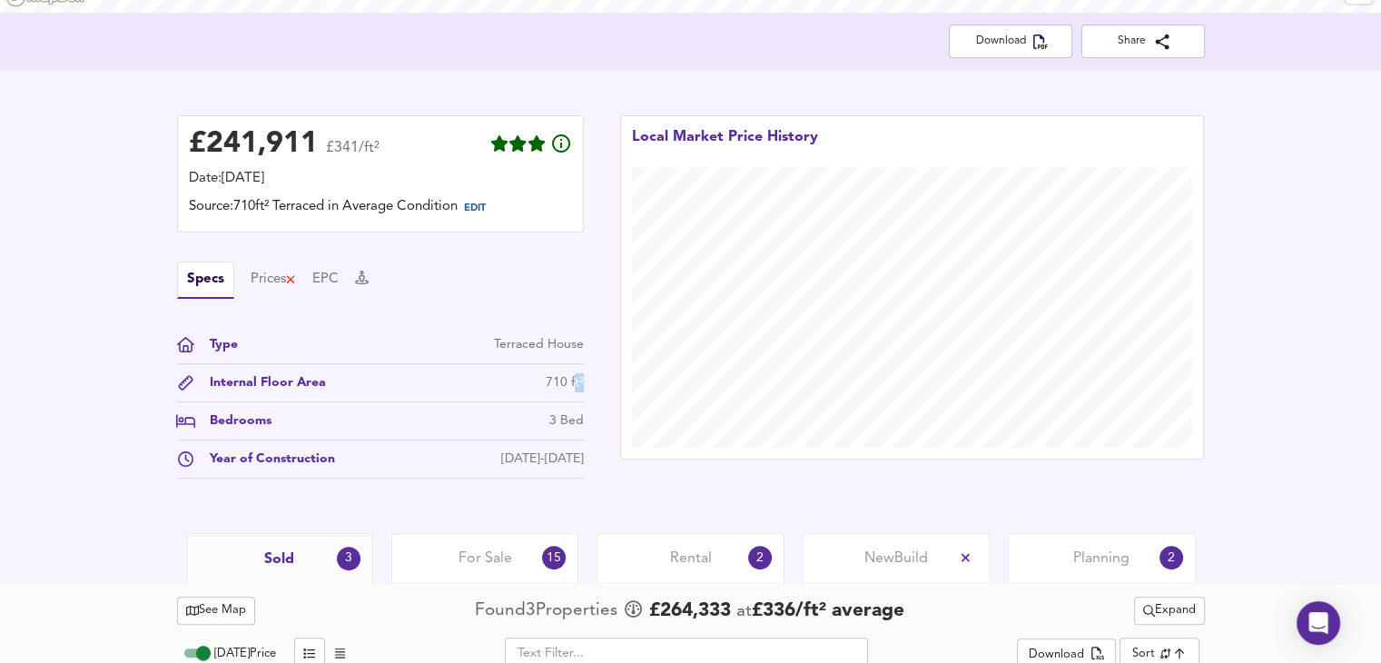
click at [589, 386] on div "£ 241,911 £341/ft² Date: [DATE] Source: 710ft² Terraced in Average Condition ED…" at bounding box center [380, 301] width 443 height 409
click at [547, 393] on div "Internal Floor Area 710 ft²" at bounding box center [380, 387] width 407 height 29
drag, startPoint x: 547, startPoint y: 387, endPoint x: 575, endPoint y: 386, distance: 28.2
click at [564, 386] on div "710 ft²" at bounding box center [565, 382] width 38 height 19
drag, startPoint x: 548, startPoint y: 452, endPoint x: 577, endPoint y: 457, distance: 29.4
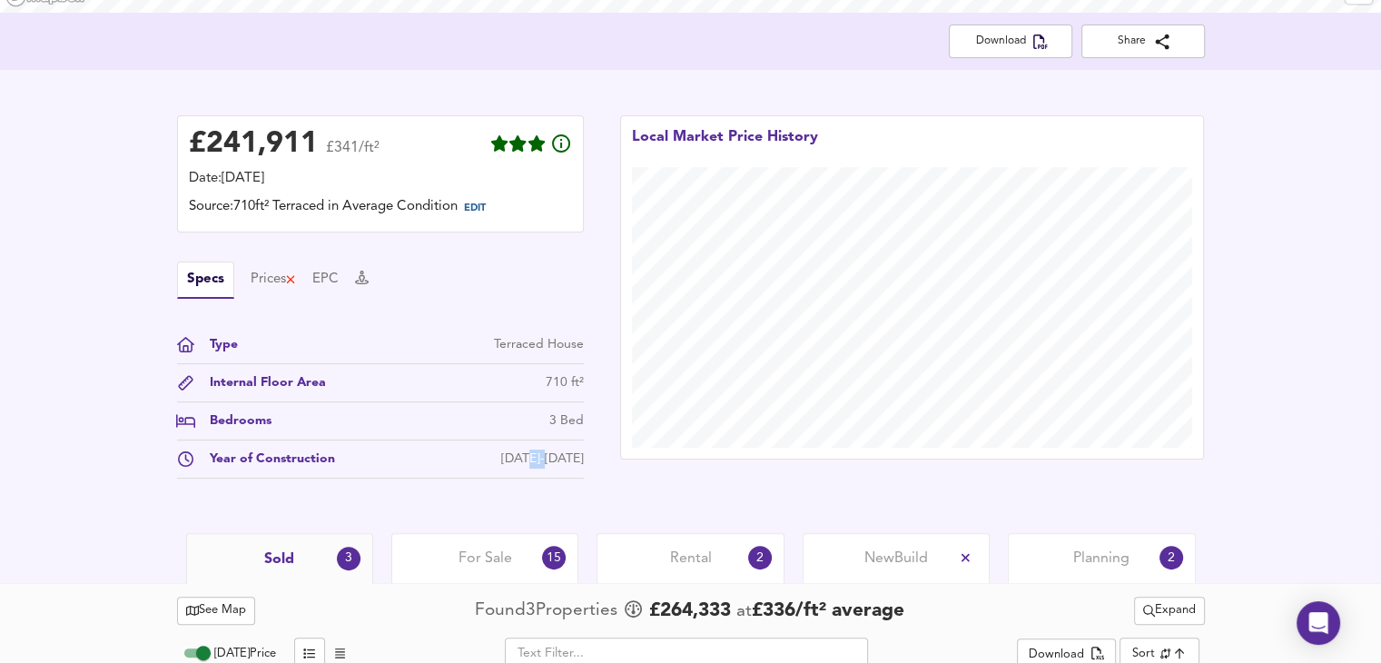
click at [576, 457] on div "[DATE]-[DATE]" at bounding box center [542, 459] width 83 height 19
click at [537, 466] on div "[DATE]-[DATE]" at bounding box center [542, 459] width 83 height 19
drag, startPoint x: 520, startPoint y: 456, endPoint x: 572, endPoint y: 455, distance: 51.8
click at [569, 455] on div "Year of Construction [DATE]-[DATE]" at bounding box center [380, 464] width 407 height 29
click at [416, 440] on div "Type Terraced House Internal Floor Area 710 ft² Bedrooms 3 Bed Year of Construc…" at bounding box center [380, 407] width 407 height 144
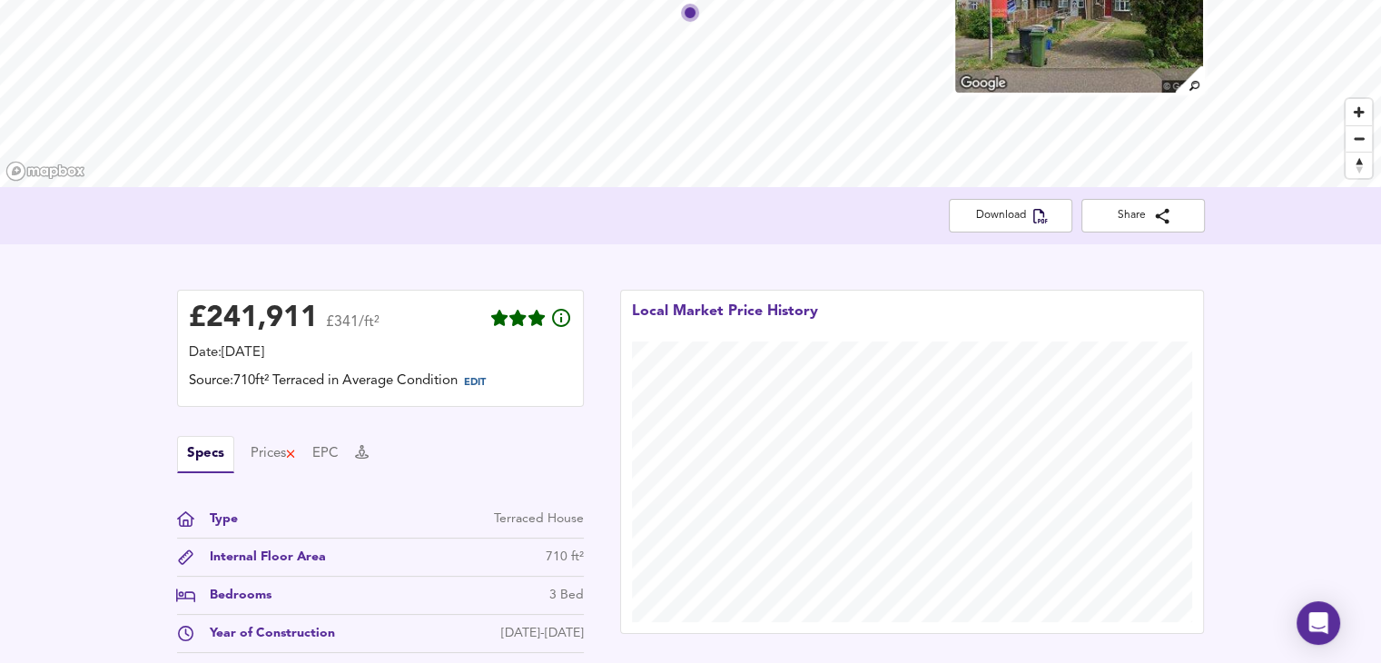
scroll to position [185, 0]
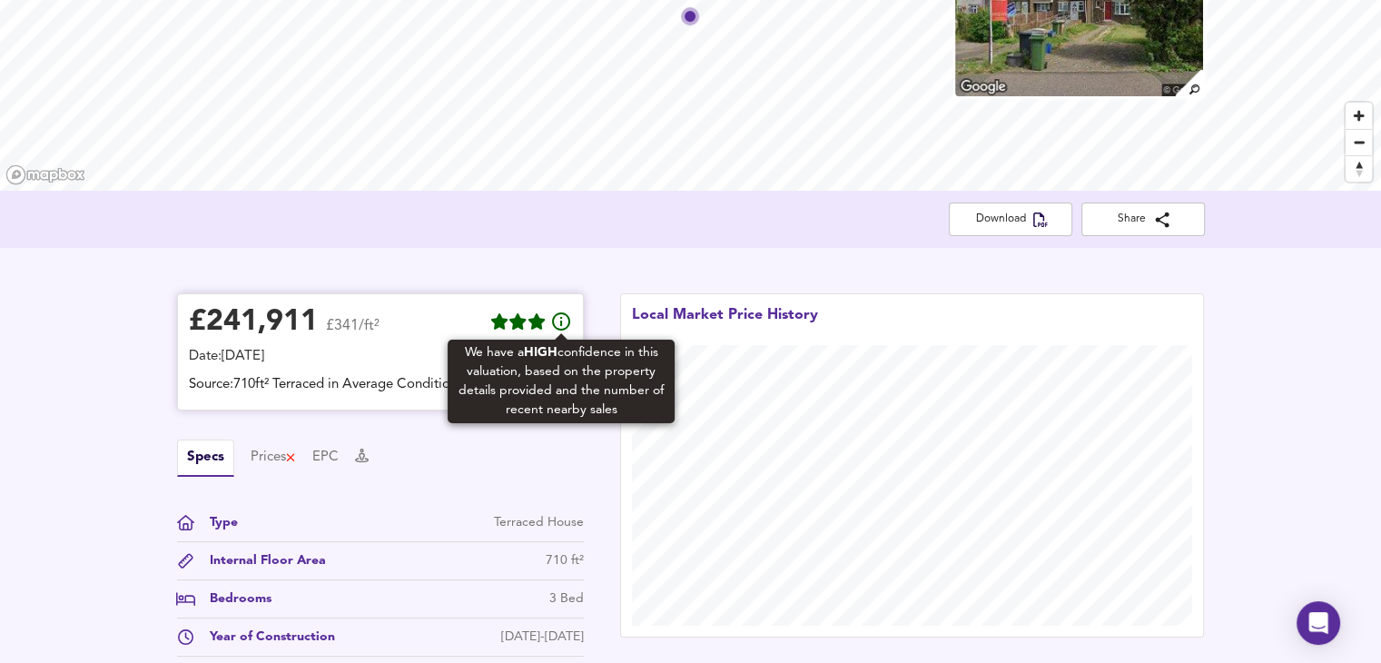
click at [559, 325] on icon at bounding box center [561, 322] width 22 height 22
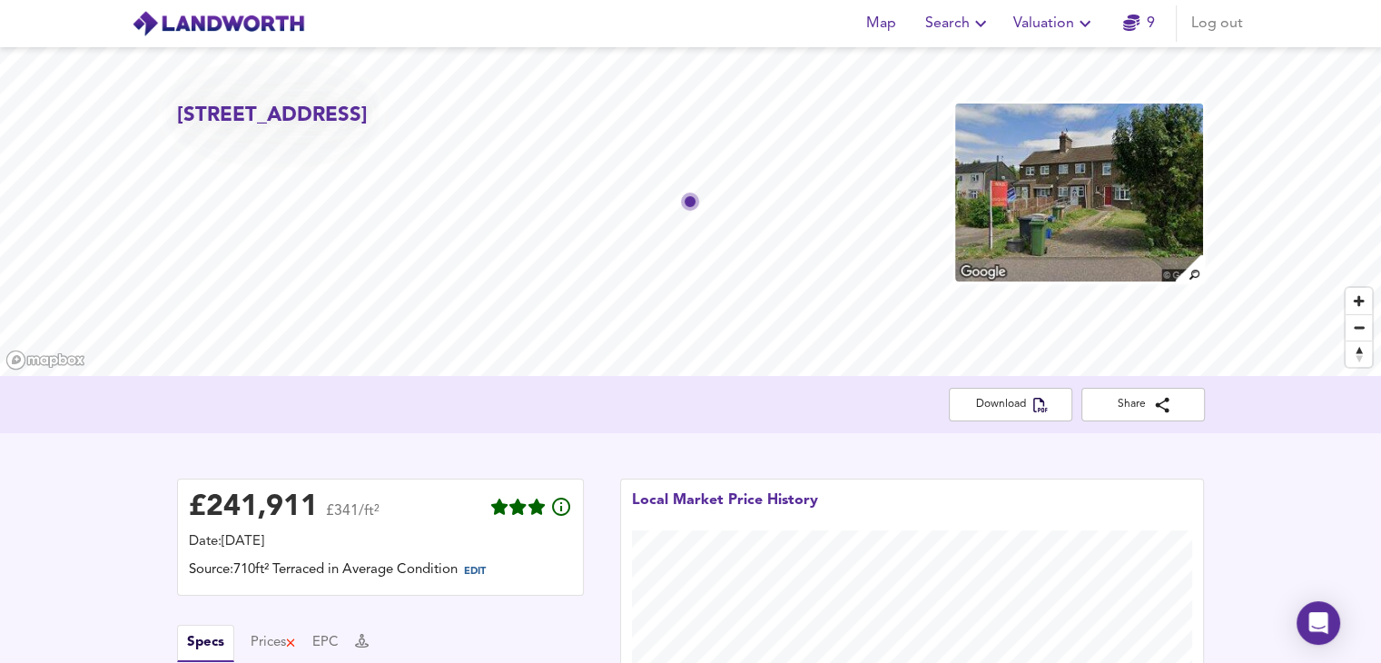
scroll to position [15, 0]
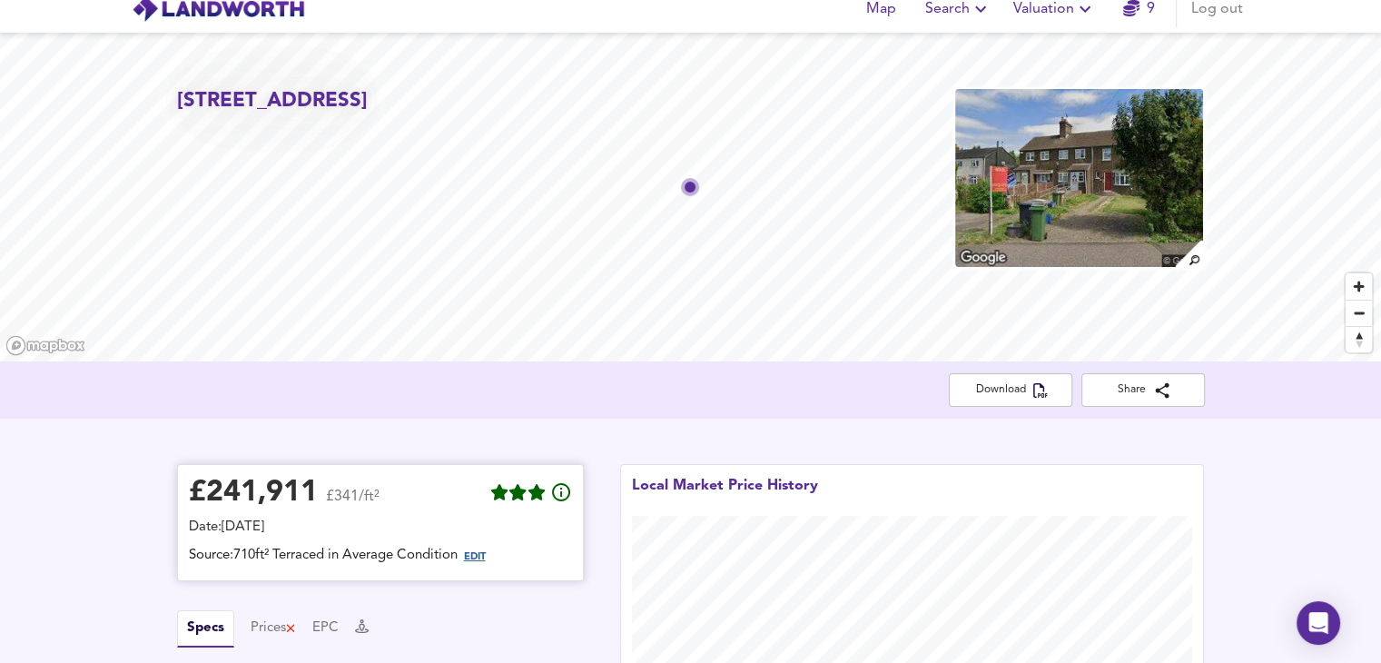
click at [486, 557] on span "EDIT" at bounding box center [475, 557] width 22 height 10
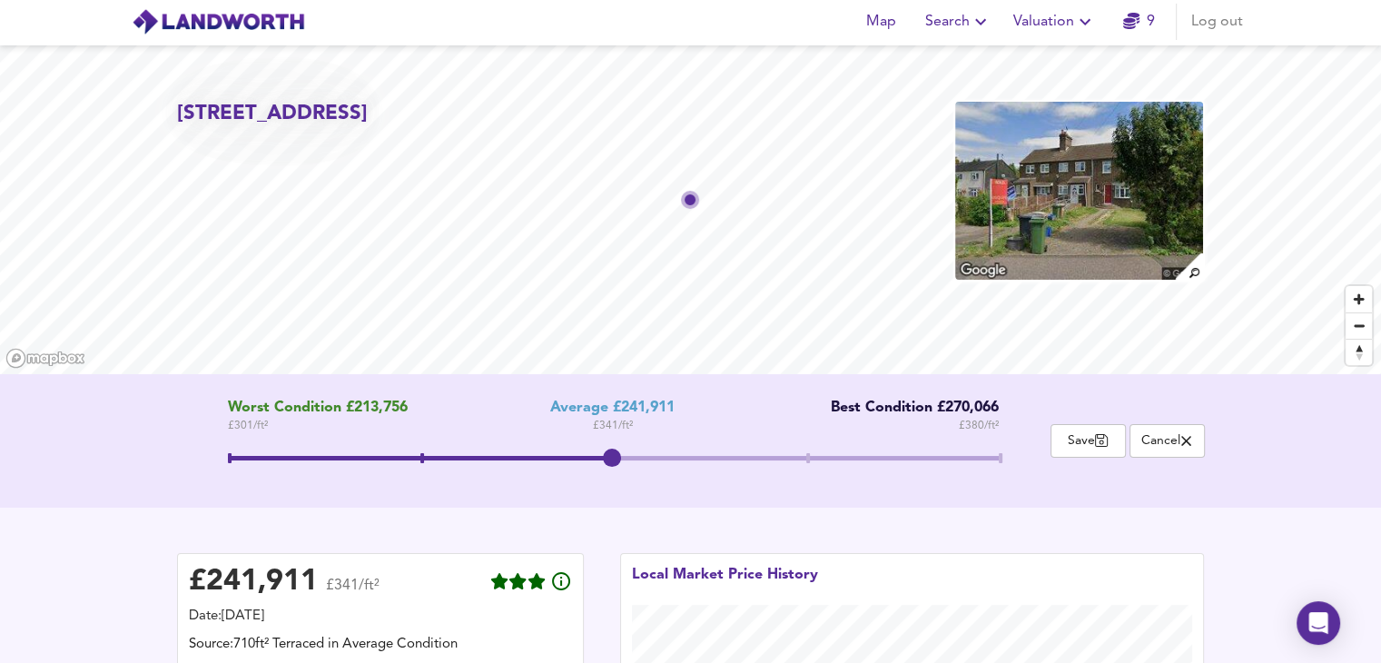
scroll to position [0, 0]
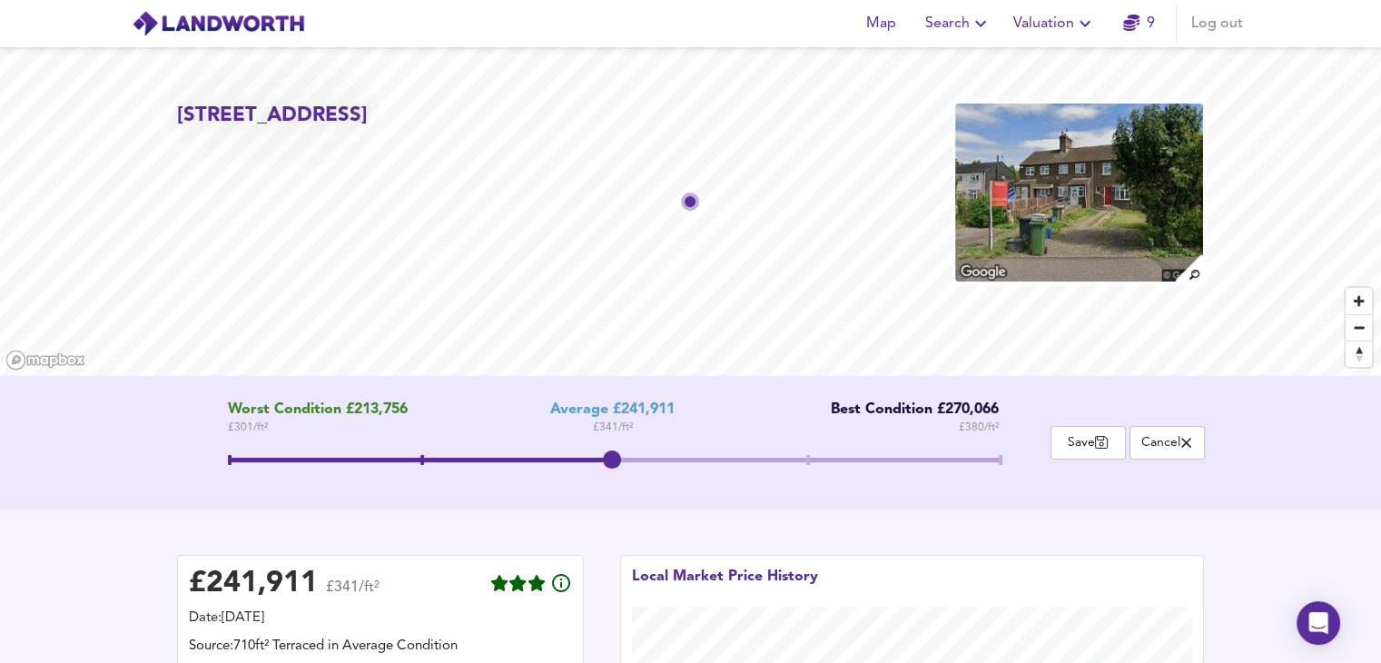
drag, startPoint x: 612, startPoint y: 461, endPoint x: 603, endPoint y: 460, distance: 9.1
click at [603, 460] on span at bounding box center [612, 459] width 18 height 18
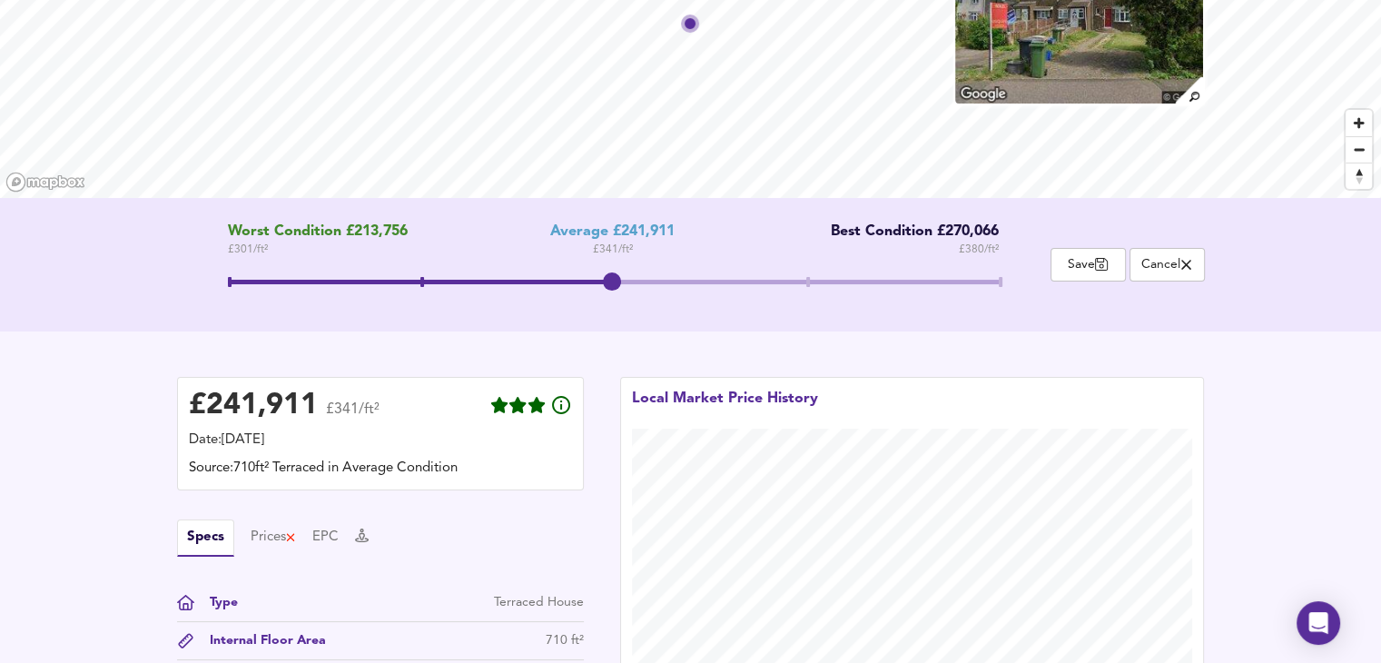
scroll to position [212, 0]
